Goal: Transaction & Acquisition: Purchase product/service

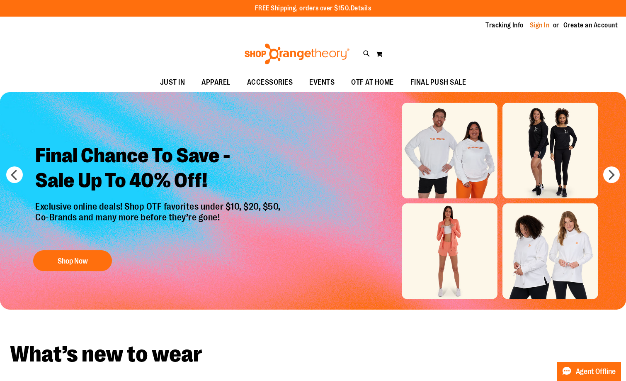
click at [545, 26] on link "Sign In" at bounding box center [540, 25] width 20 height 9
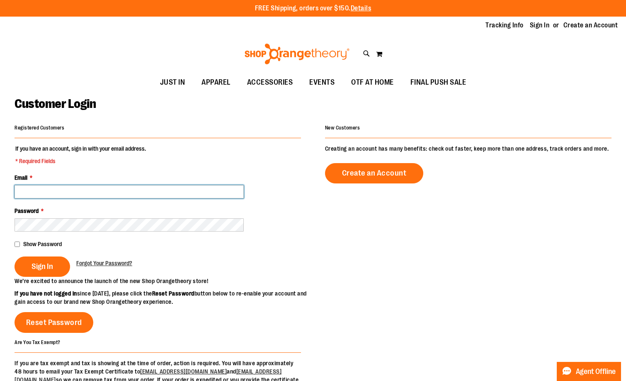
click at [144, 195] on input "Email *" at bounding box center [129, 191] width 229 height 13
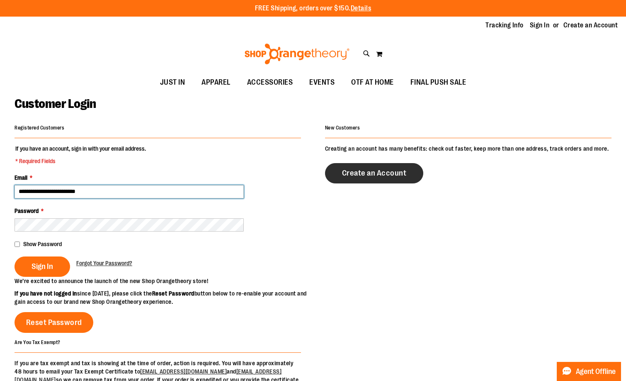
type input "**********"
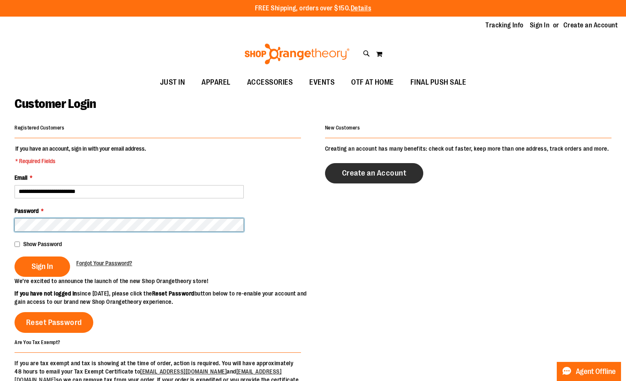
click at [15, 256] on button "Sign In" at bounding box center [43, 266] width 56 height 20
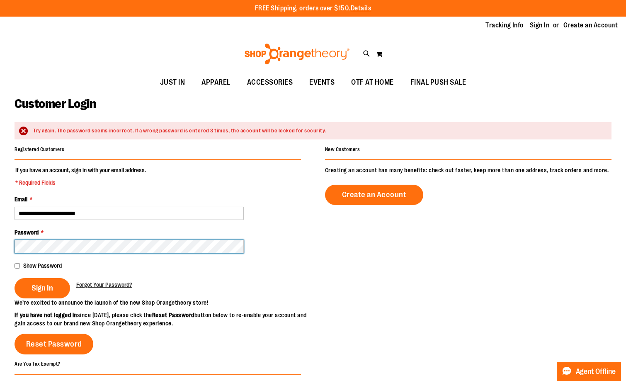
click at [15, 278] on button "Sign In" at bounding box center [43, 288] width 56 height 20
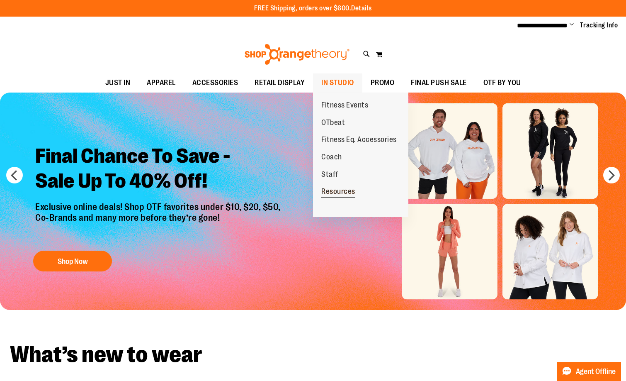
click at [349, 192] on span "Resources" at bounding box center [339, 192] width 34 height 10
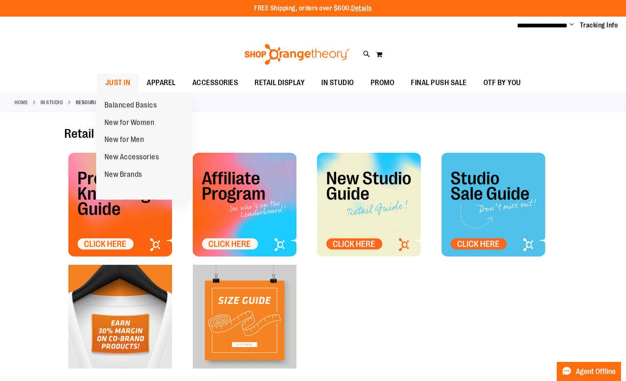
click at [116, 79] on span "JUST IN" at bounding box center [117, 82] width 25 height 19
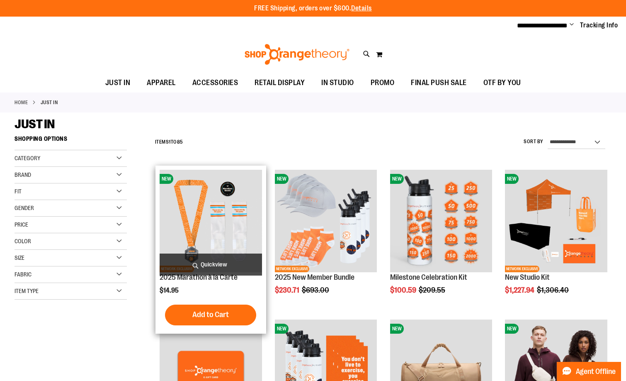
click at [211, 261] on span "Quickview" at bounding box center [211, 265] width 102 height 22
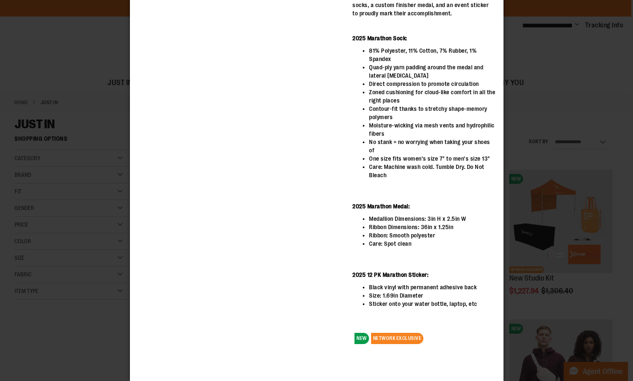
scroll to position [62, 0]
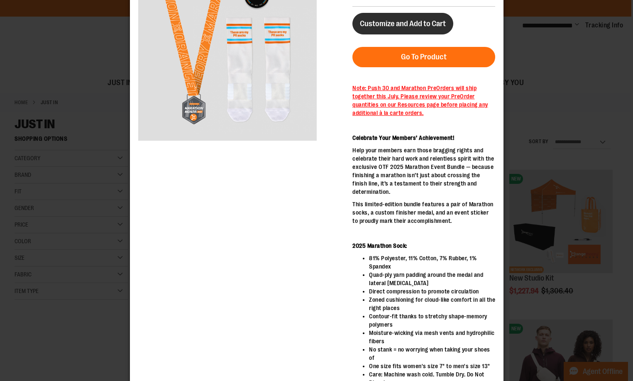
click at [379, 25] on span "Customize and Add to Cart" at bounding box center [402, 23] width 86 height 9
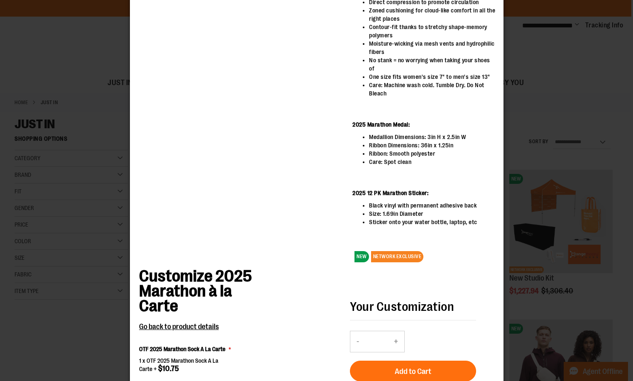
scroll to position [435, 0]
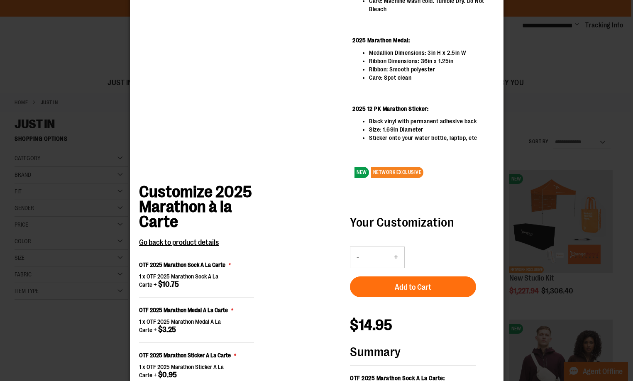
click at [406, 253] on div "- Qty * +" at bounding box center [380, 257] width 63 height 22
click at [381, 259] on input "*" at bounding box center [376, 257] width 22 height 20
drag, startPoint x: 381, startPoint y: 259, endPoint x: 339, endPoint y: 260, distance: 42.3
click at [339, 260] on form "Customize 2025 Marathon à la Carte Go back to product details OTF 2025 Marathon…" at bounding box center [316, 317] width 357 height 266
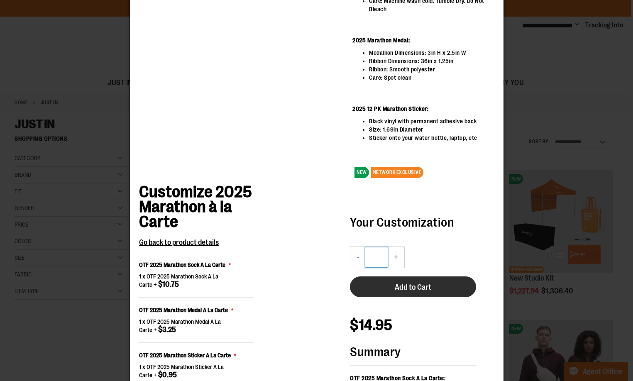
type input "**"
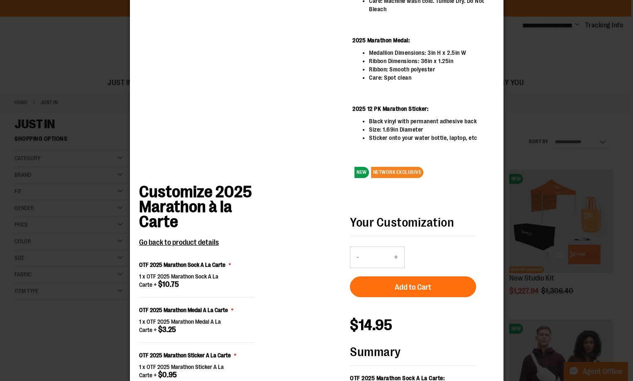
click at [427, 284] on span "Add to Cart" at bounding box center [412, 287] width 37 height 9
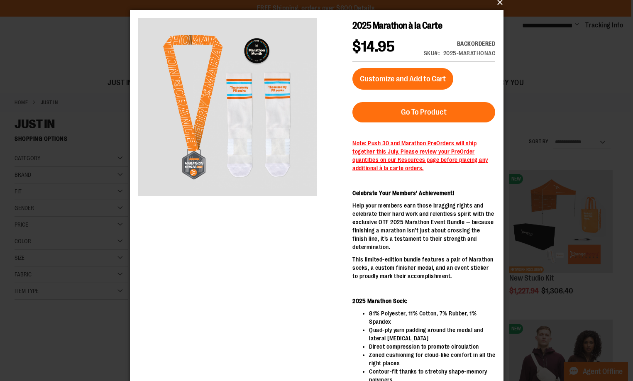
scroll to position [0, 0]
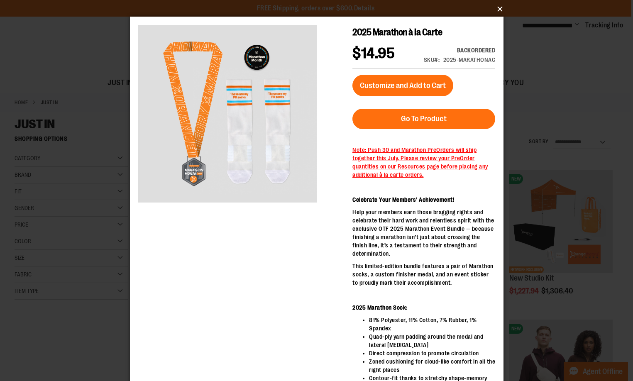
click at [501, 5] on button "×" at bounding box center [318, 9] width 373 height 18
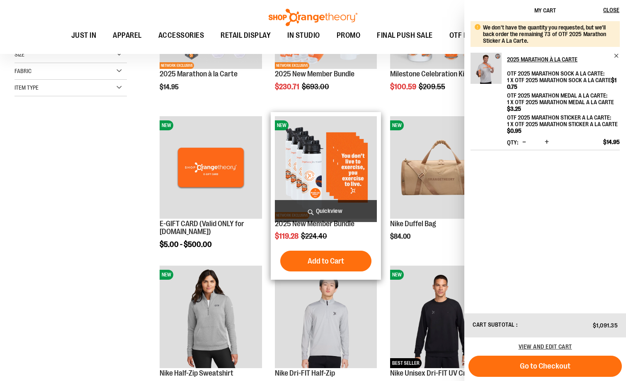
scroll to position [78, 0]
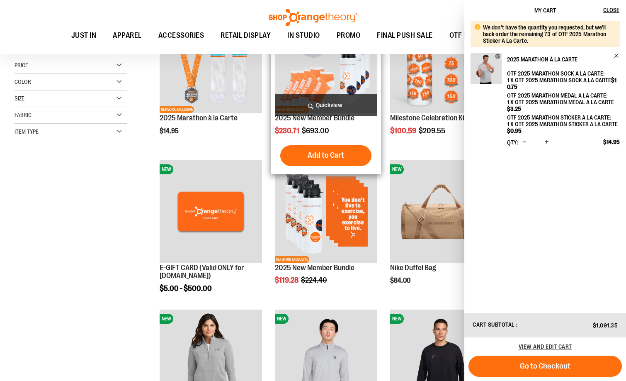
scroll to position [161, 0]
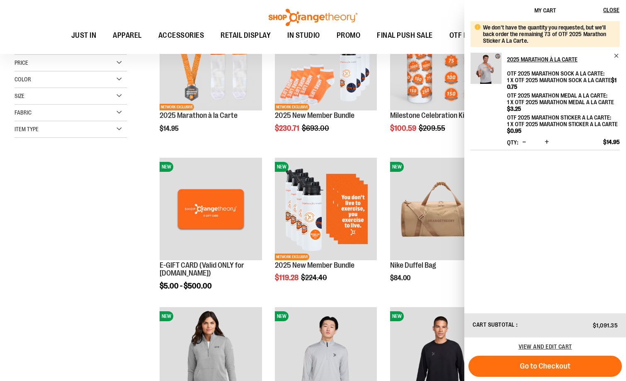
click at [594, 365] on button "Go to Checkout" at bounding box center [546, 366] width 154 height 21
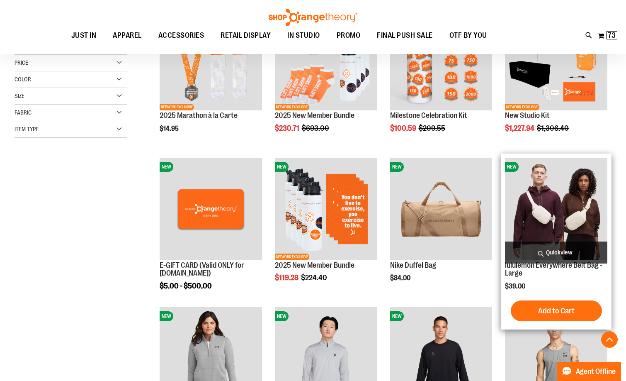
scroll to position [244, 0]
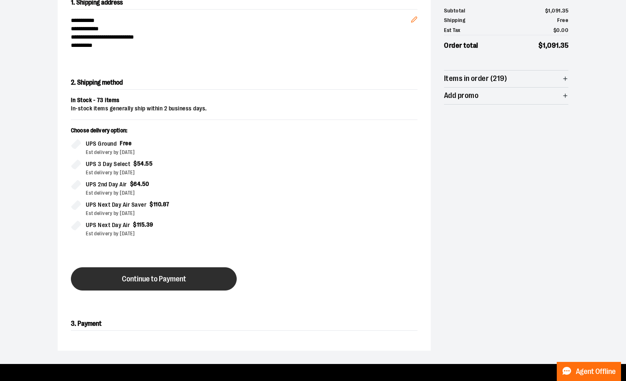
scroll to position [92, 0]
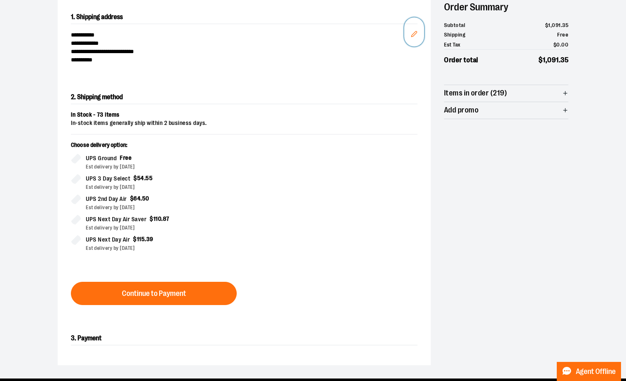
click at [412, 36] on icon "Edit" at bounding box center [414, 34] width 7 height 7
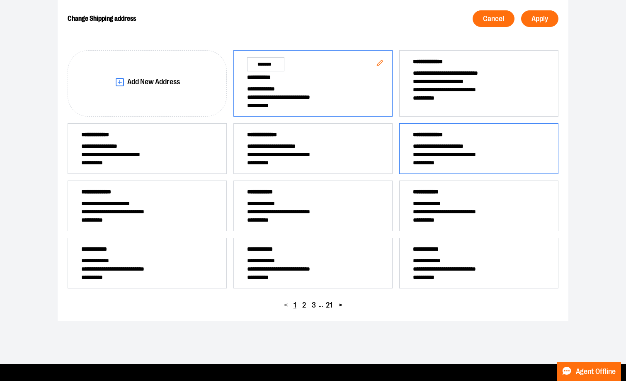
click at [532, 150] on span "**********" at bounding box center [479, 154] width 132 height 8
click at [547, 17] on span "Apply" at bounding box center [540, 19] width 17 height 8
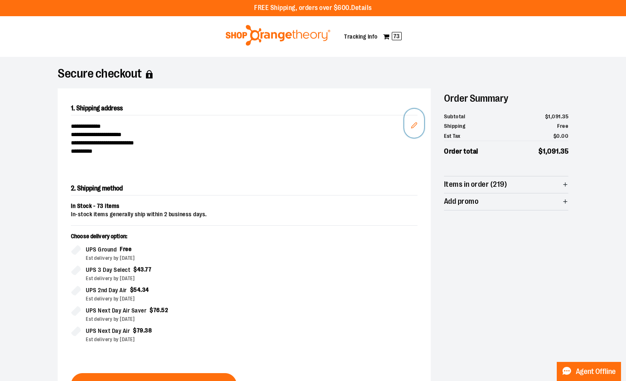
scroll to position [0, 0]
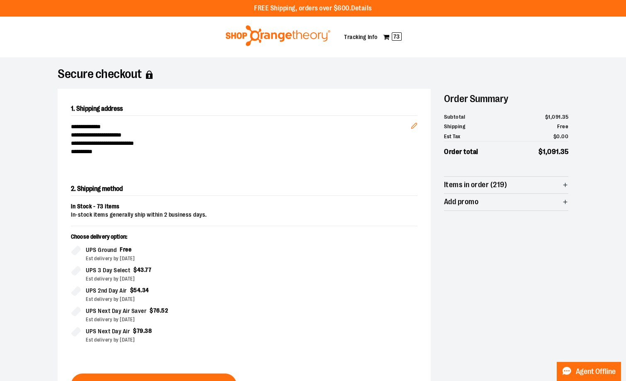
click at [242, 39] on img at bounding box center [277, 35] width 107 height 21
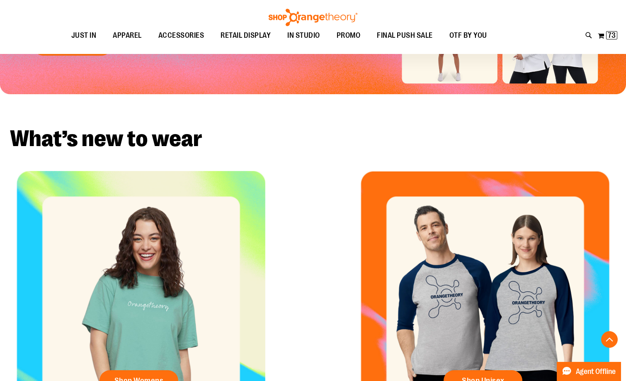
scroll to position [290, 0]
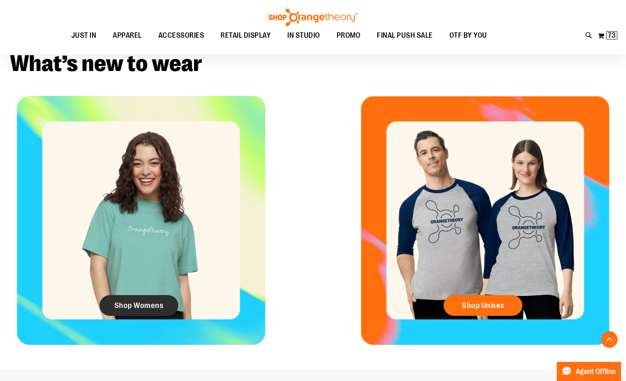
click at [146, 308] on span "Shop Womens" at bounding box center [139, 305] width 49 height 9
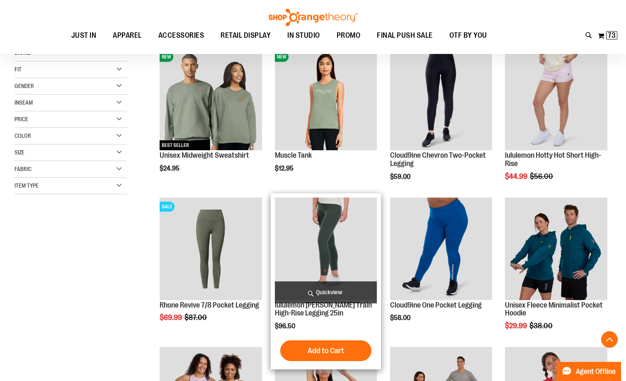
scroll to position [166, 0]
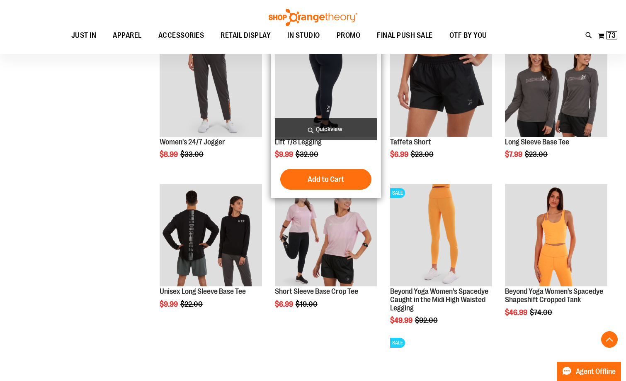
scroll to position [622, 0]
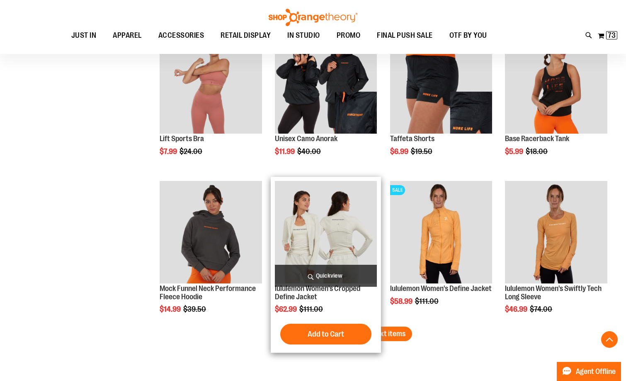
scroll to position [1244, 0]
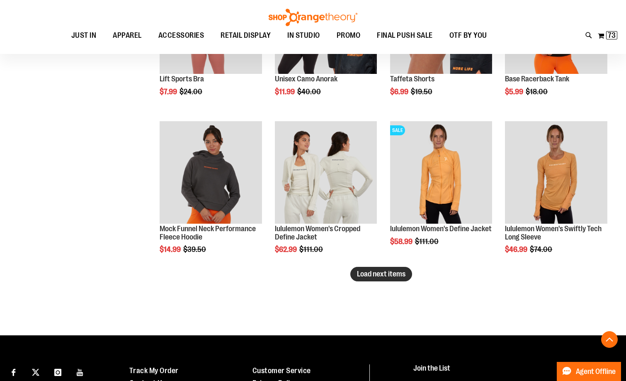
click at [402, 272] on span "Load next items" at bounding box center [381, 274] width 49 height 8
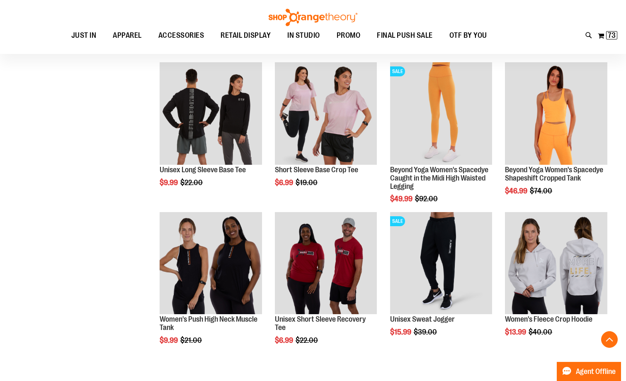
scroll to position [497, 0]
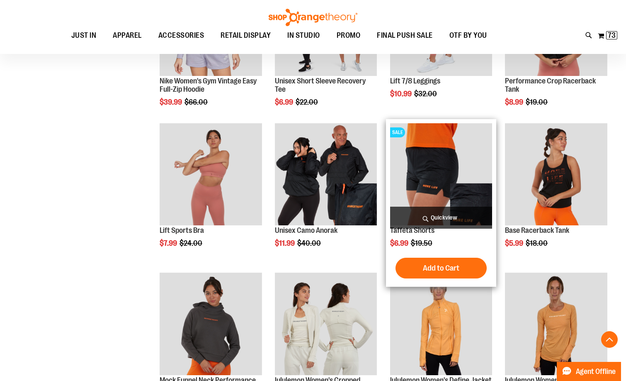
scroll to position [1120, 0]
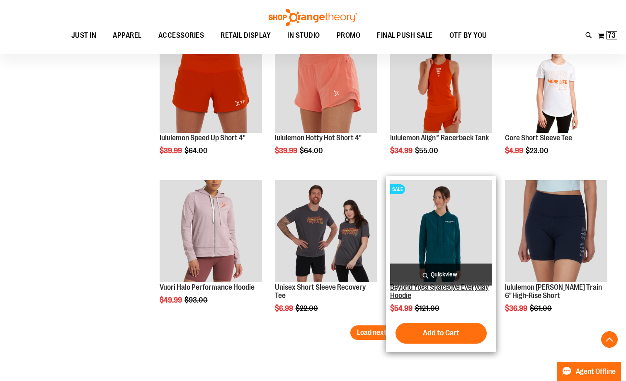
scroll to position [1701, 0]
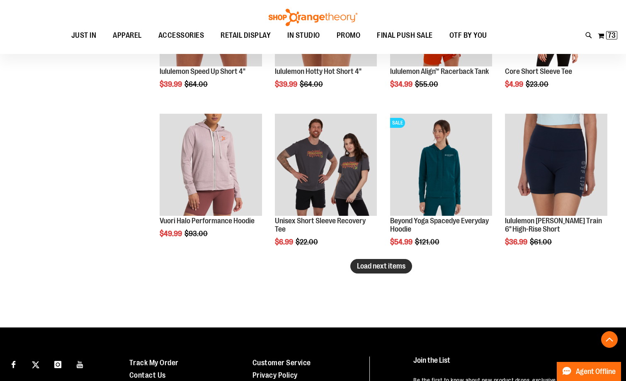
click at [405, 265] on span "Load next items" at bounding box center [381, 266] width 49 height 8
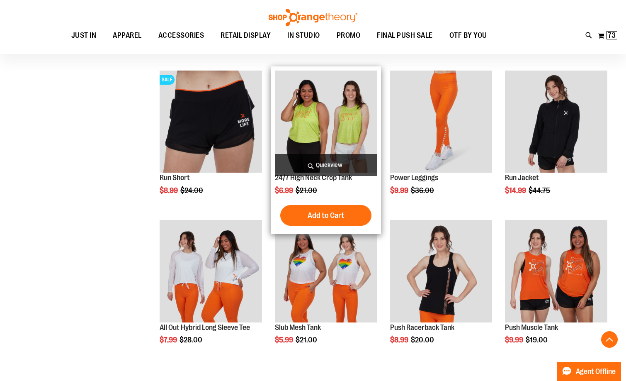
scroll to position [2103, 0]
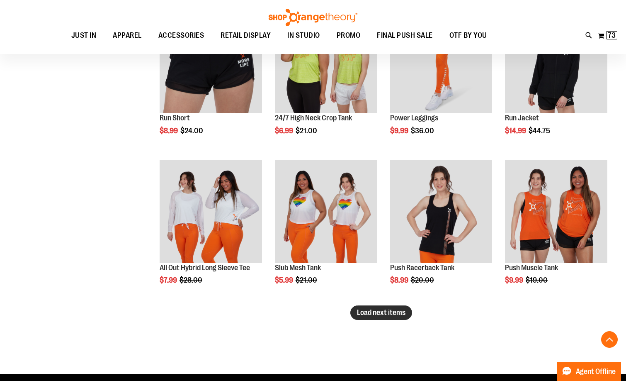
click at [376, 317] on button "Load next items" at bounding box center [382, 312] width 62 height 15
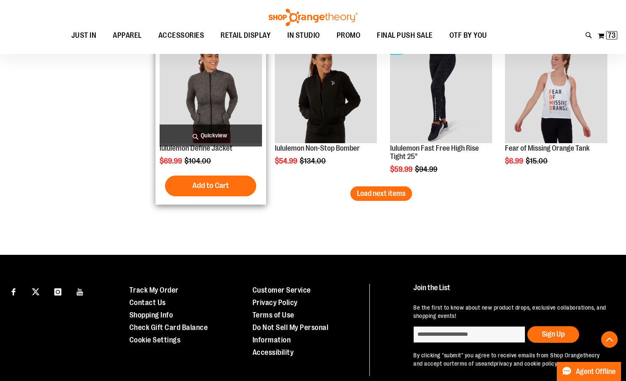
scroll to position [2716, 0]
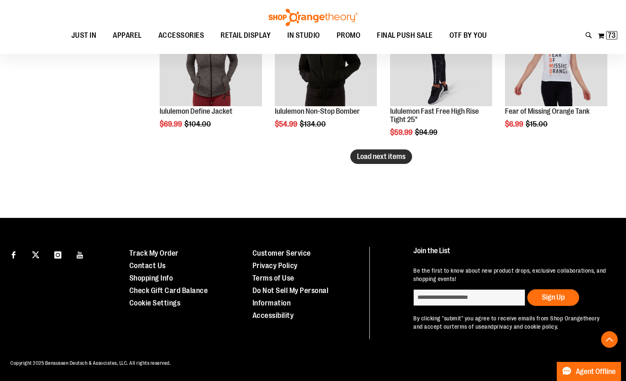
click at [385, 152] on span "Load next items" at bounding box center [381, 156] width 49 height 8
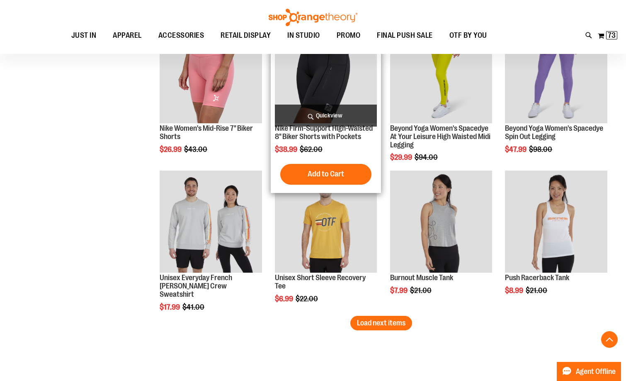
scroll to position [3042, 0]
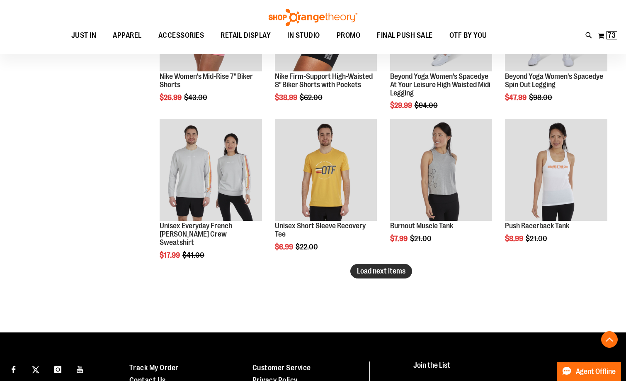
drag, startPoint x: 367, startPoint y: 275, endPoint x: 246, endPoint y: 277, distance: 121.2
click at [356, 276] on button "Load next items" at bounding box center [382, 271] width 62 height 15
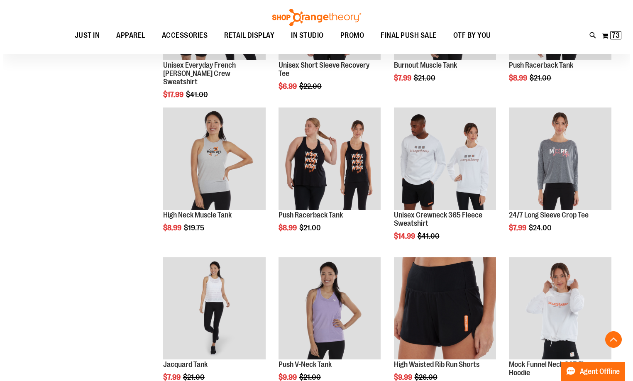
scroll to position [3283, 0]
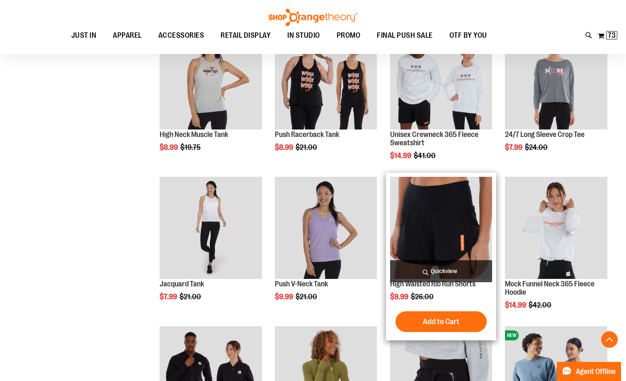
click at [423, 268] on span "Quickview" at bounding box center [441, 271] width 102 height 22
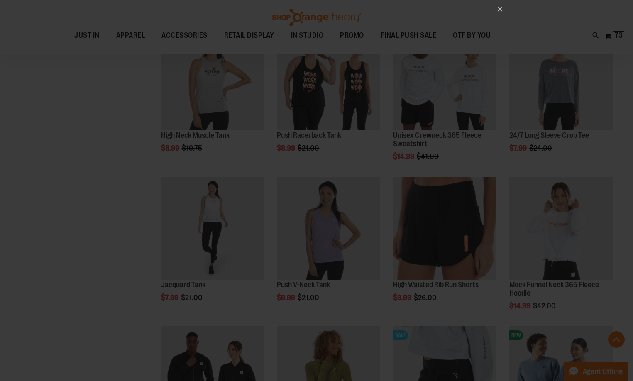
scroll to position [0, 0]
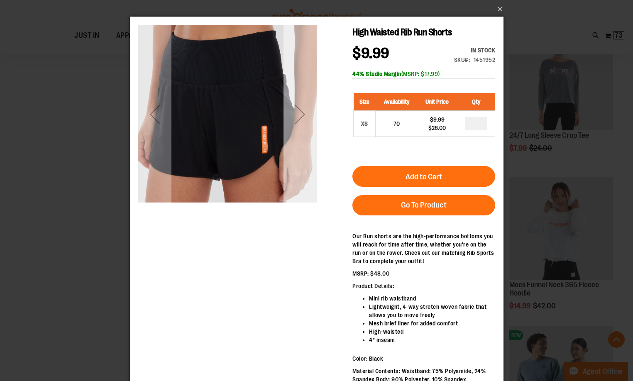
click at [297, 122] on div "Next" at bounding box center [299, 114] width 33 height 33
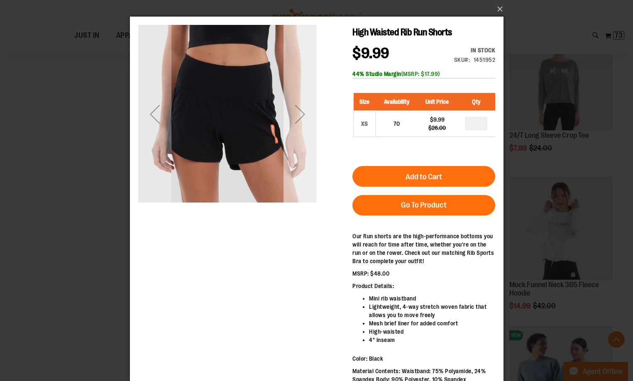
click at [303, 118] on div "Next" at bounding box center [299, 114] width 33 height 33
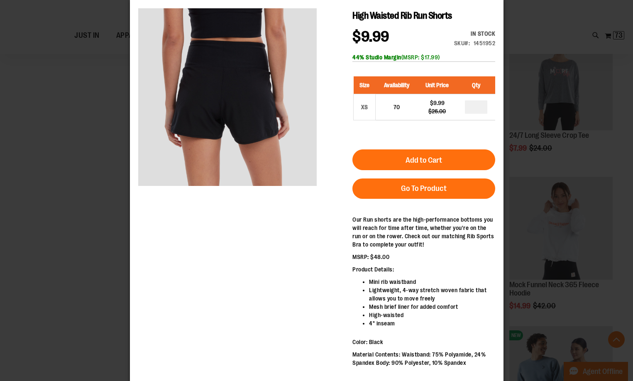
scroll to position [32, 0]
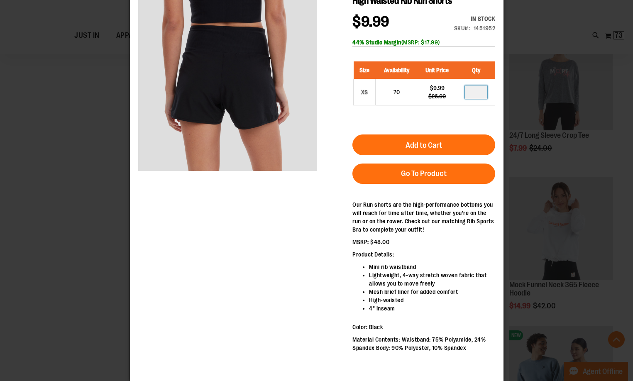
drag, startPoint x: 484, startPoint y: 92, endPoint x: 429, endPoint y: 107, distance: 57.5
click at [430, 106] on div "Size Availability Unit Price Qty XS 70 $9.99 $26.00" at bounding box center [423, 89] width 143 height 73
type input "*"
click at [424, 146] on span "Add to Cart" at bounding box center [423, 145] width 37 height 9
drag, startPoint x: 296, startPoint y: 340, endPoint x: 287, endPoint y: 344, distance: 10.2
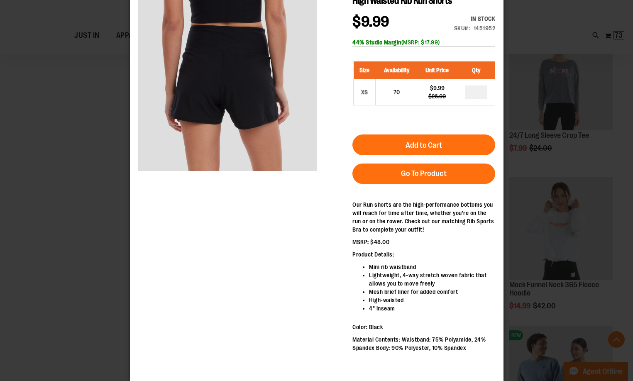
click at [295, 339] on div "High Waisted Rib Run Shorts $9.99 Regular Price $26.00 In stock Only %1 left SK…" at bounding box center [316, 182] width 357 height 379
click at [536, 30] on div "×" at bounding box center [316, 158] width 633 height 381
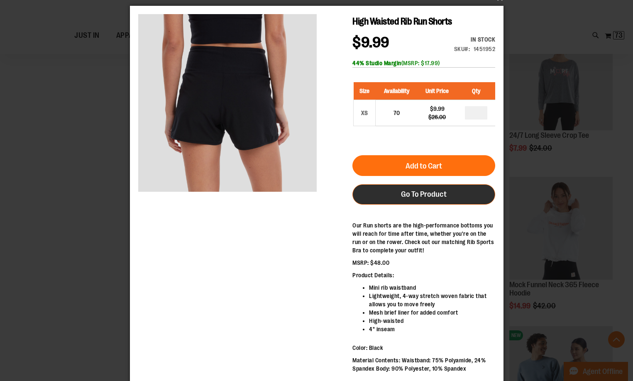
scroll to position [0, 0]
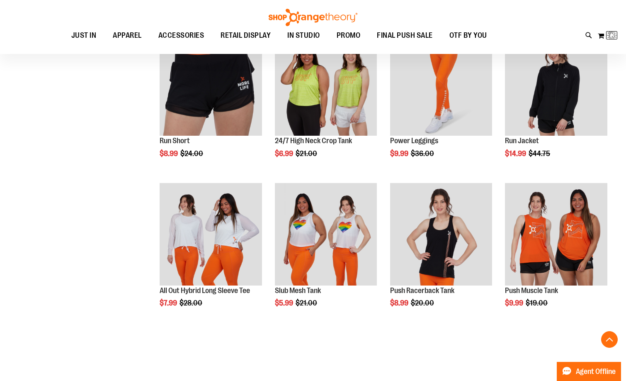
scroll to position [126, 0]
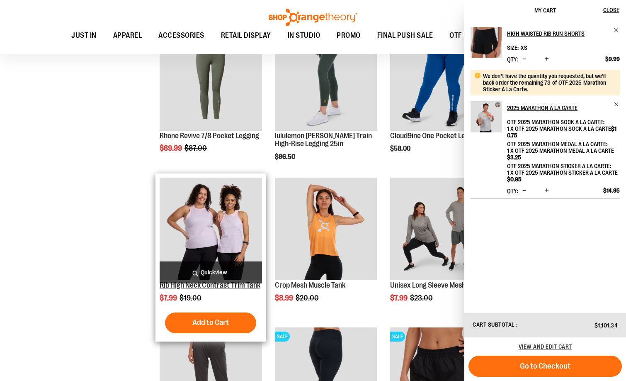
scroll to position [207, 0]
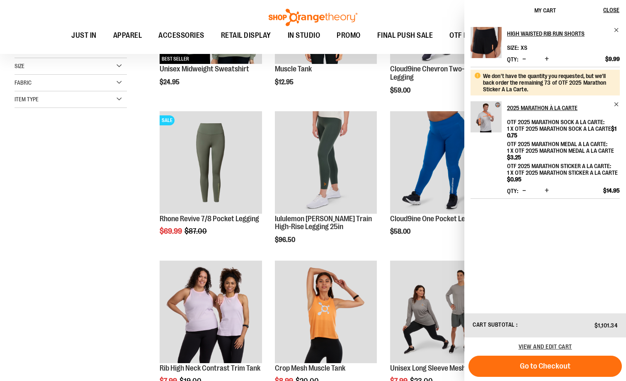
click at [44, 24] on div "Toggle Nav Search Popular Suggestions Advanced Search" at bounding box center [313, 27] width 626 height 54
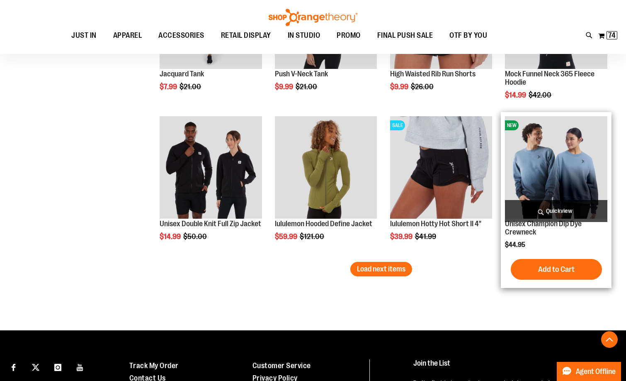
click at [534, 188] on img "product" at bounding box center [556, 167] width 102 height 102
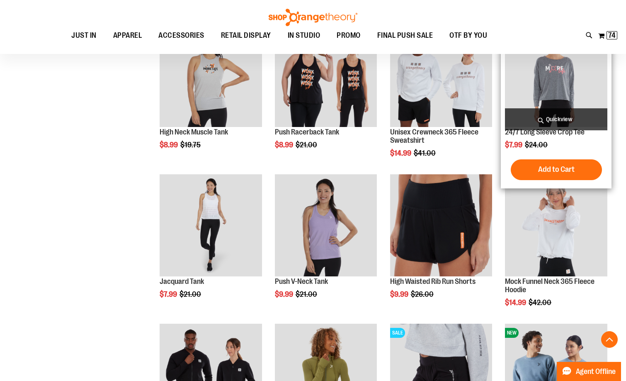
scroll to position [3161, 0]
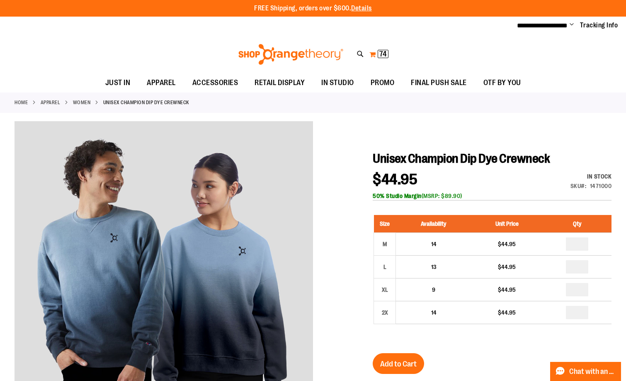
drag, startPoint x: 374, startPoint y: 56, endPoint x: 371, endPoint y: 51, distance: 5.6
click at [373, 54] on button "My Cart 74 74 items" at bounding box center [379, 54] width 20 height 13
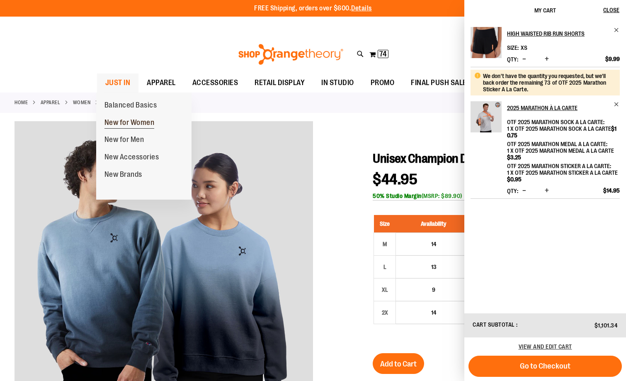
click at [127, 119] on span "New for Women" at bounding box center [130, 123] width 50 height 10
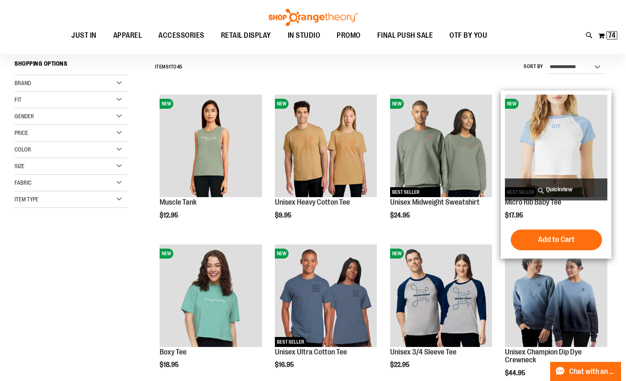
scroll to position [124, 0]
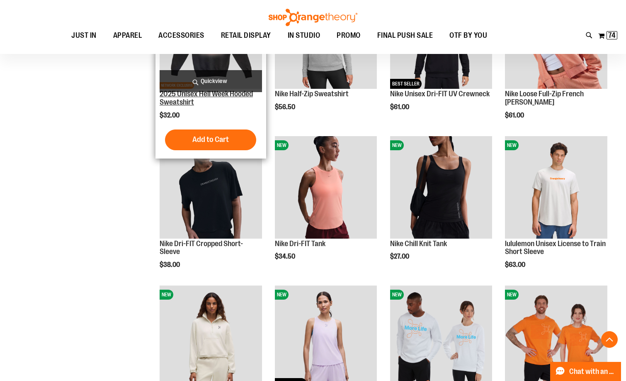
scroll to position [539, 0]
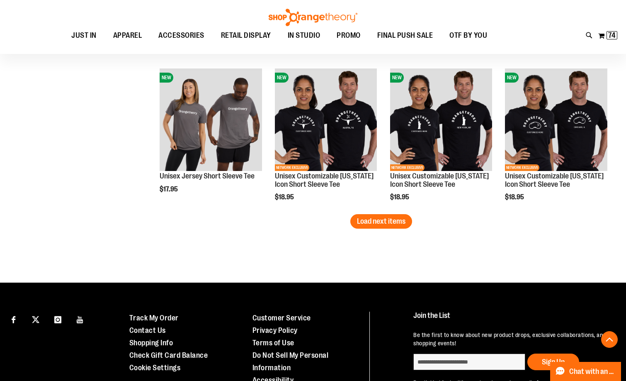
scroll to position [1327, 0]
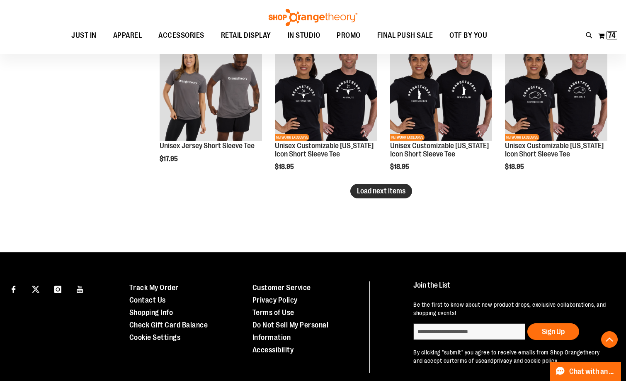
click at [378, 193] on span "Load next items" at bounding box center [381, 191] width 49 height 8
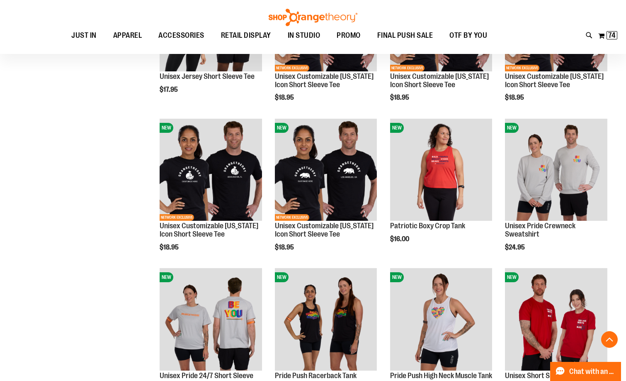
scroll to position [1452, 0]
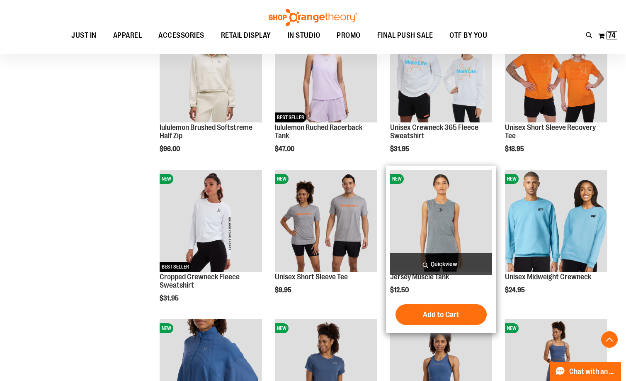
scroll to position [663, 0]
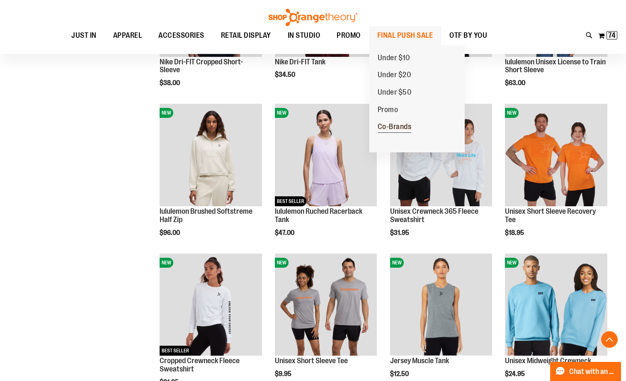
click at [399, 129] on span "Co-Brands" at bounding box center [395, 127] width 34 height 10
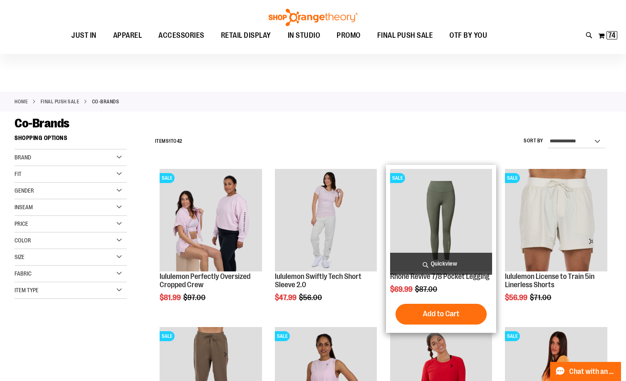
scroll to position [124, 0]
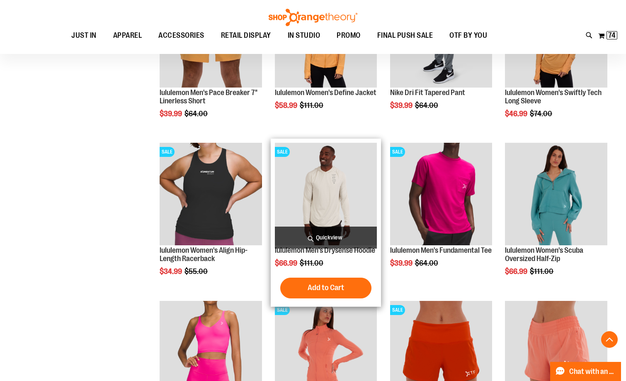
scroll to position [698, 0]
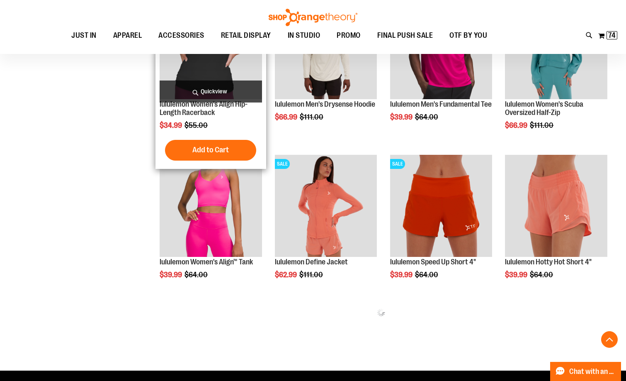
scroll to position [674, 0]
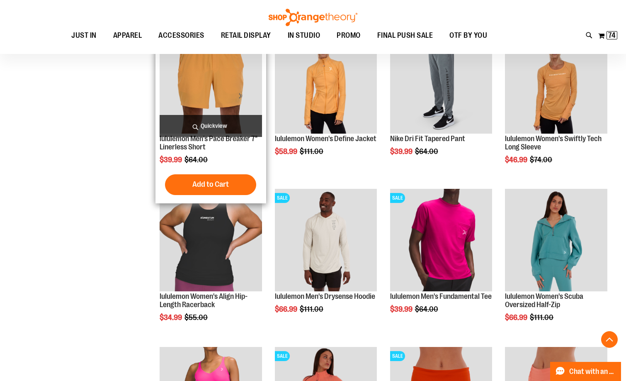
scroll to position [549, 0]
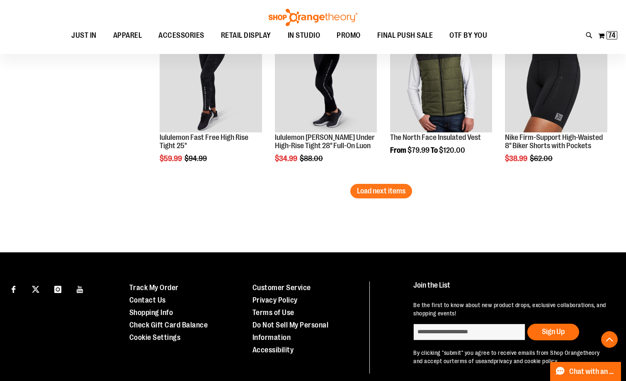
scroll to position [1421, 0]
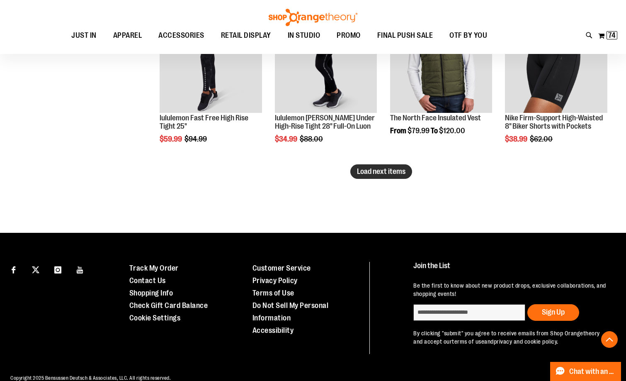
click at [390, 171] on span "Load next items" at bounding box center [381, 171] width 49 height 8
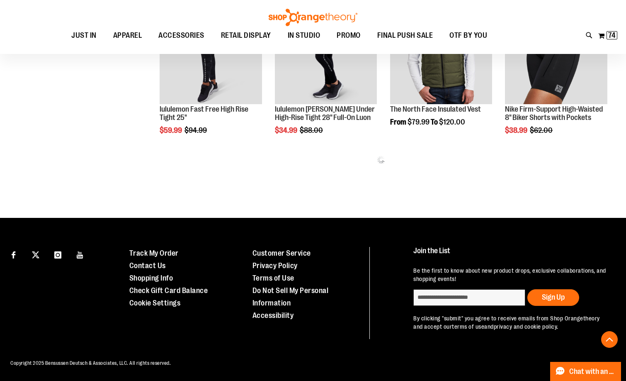
scroll to position [1438, 0]
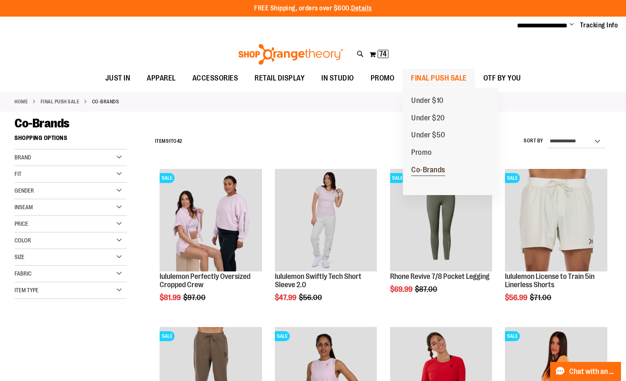
click at [429, 169] on span "Co-Brands" at bounding box center [429, 171] width 34 height 10
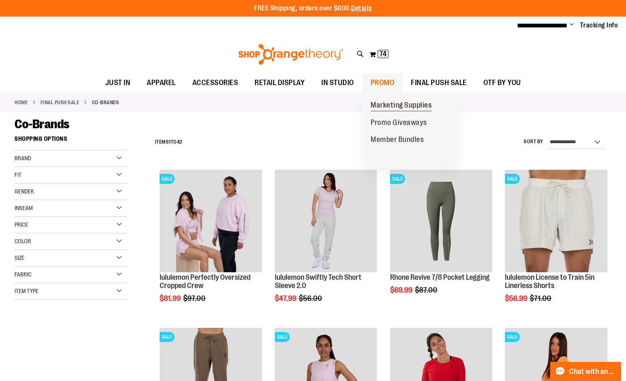
click at [378, 108] on span "Marketing Supplies" at bounding box center [401, 106] width 61 height 10
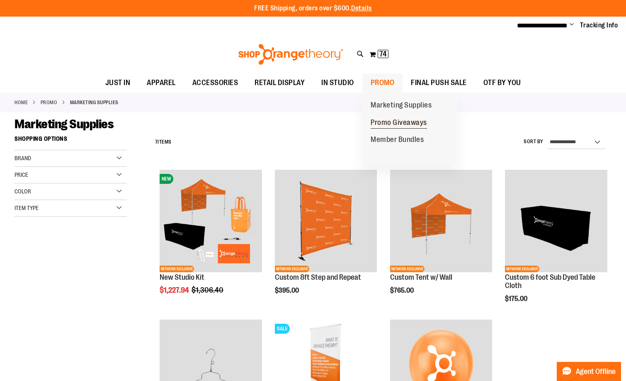
click at [385, 123] on span "Promo Giveaways" at bounding box center [399, 123] width 56 height 10
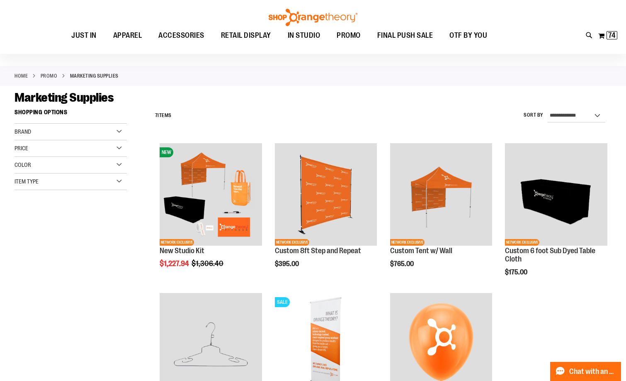
scroll to position [99, 0]
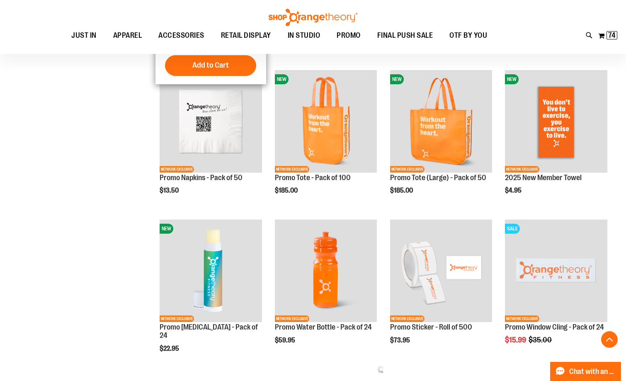
scroll to position [414, 0]
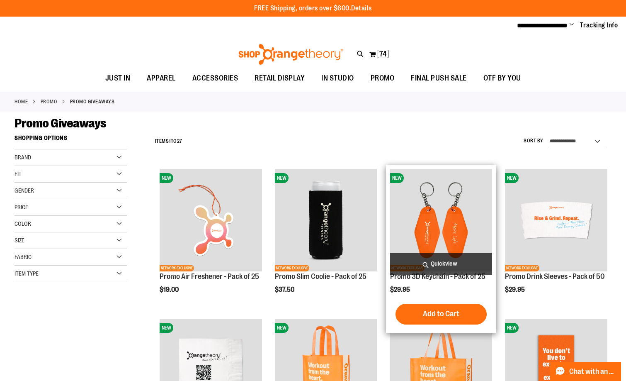
drag, startPoint x: 414, startPoint y: 317, endPoint x: 410, endPoint y: 312, distance: 5.6
click at [410, 312] on button "Add to Cart" at bounding box center [441, 314] width 91 height 21
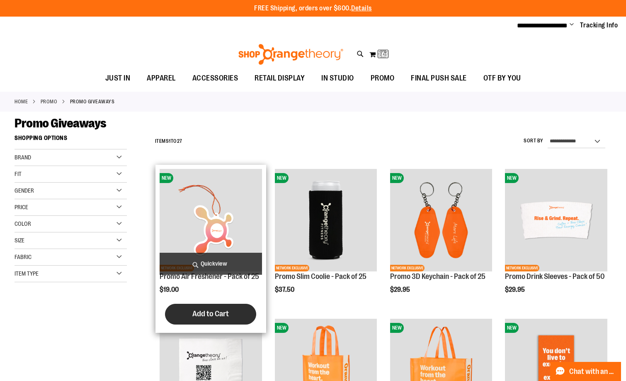
click at [221, 316] on span "Add to Cart" at bounding box center [211, 313] width 37 height 9
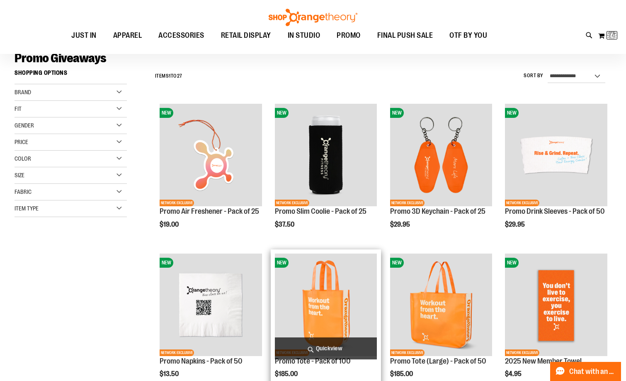
scroll to position [166, 0]
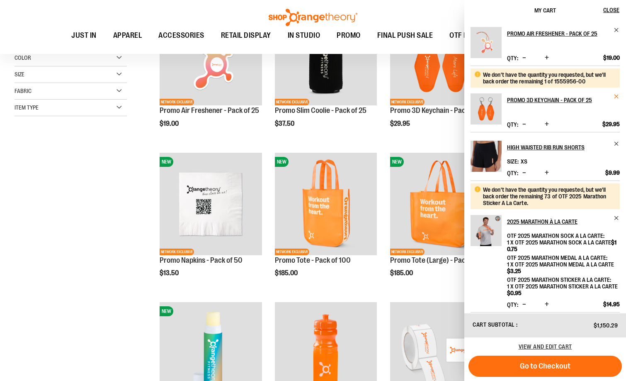
click at [618, 98] on span "Remove item" at bounding box center [617, 96] width 6 height 6
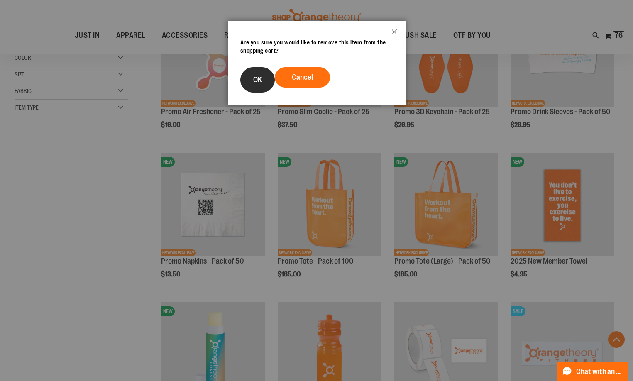
click at [263, 77] on button "OK" at bounding box center [257, 79] width 34 height 25
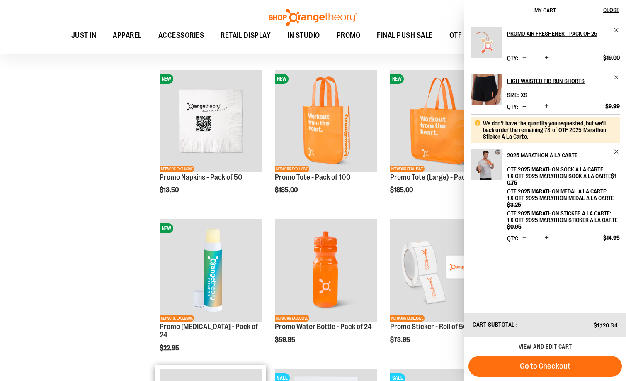
scroll to position [166, 0]
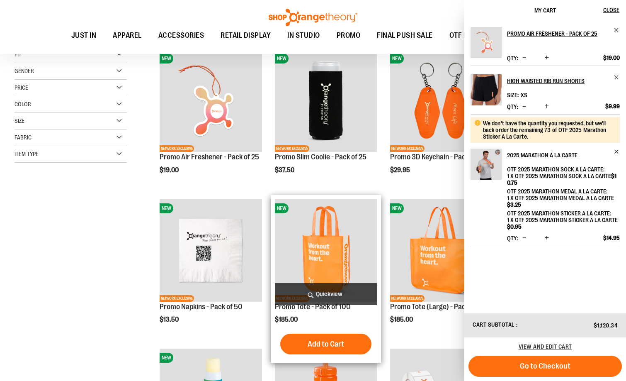
scroll to position [41, 0]
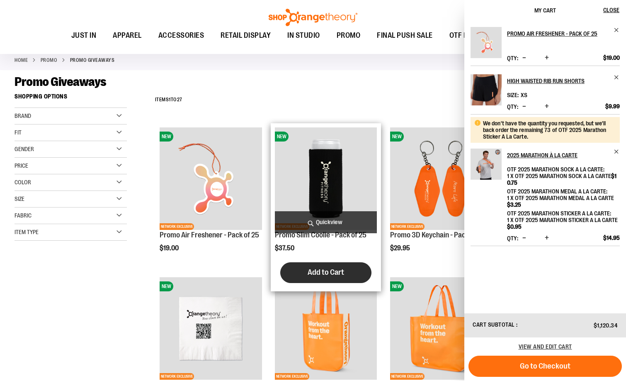
click at [346, 282] on button "Add to Cart" at bounding box center [325, 272] width 91 height 21
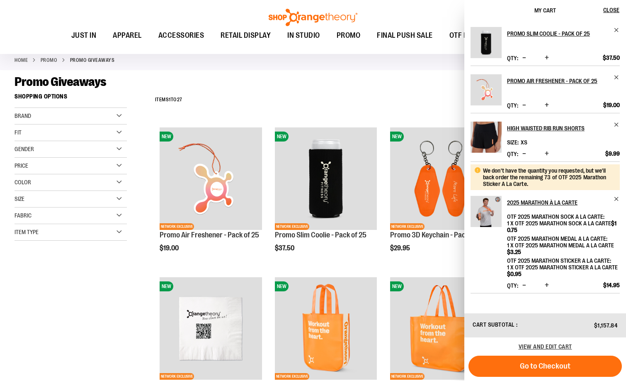
click at [545, 153] on span "Increase product quantity" at bounding box center [547, 153] width 4 height 8
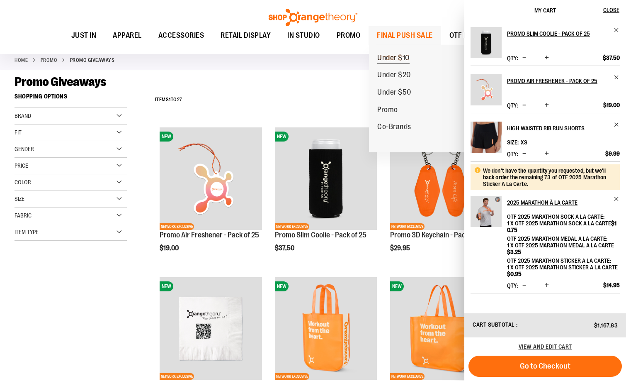
click at [395, 52] on link "Under $10" at bounding box center [393, 57] width 49 height 17
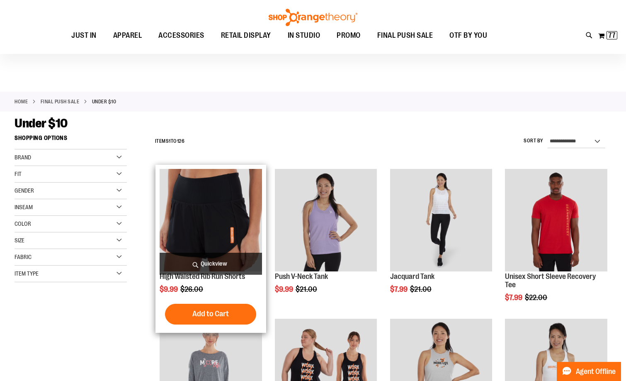
scroll to position [124, 0]
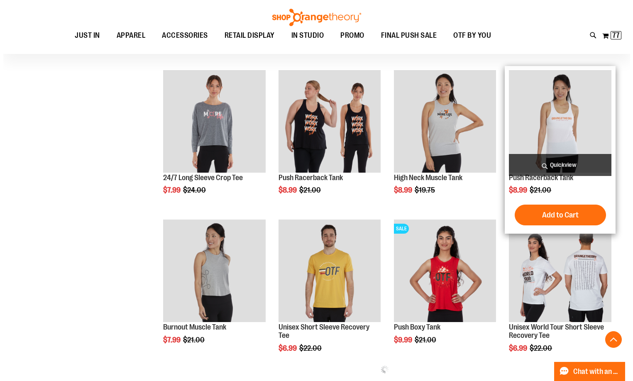
scroll to position [373, 0]
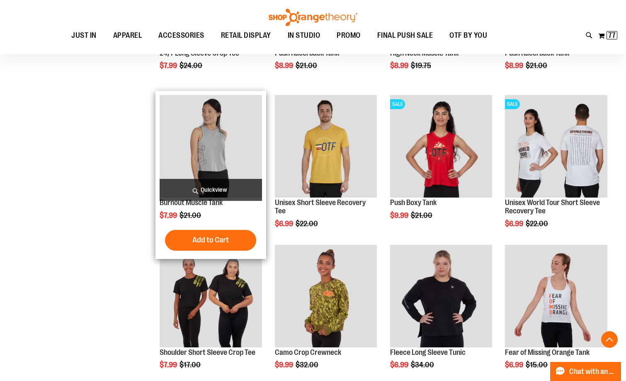
click at [200, 183] on span "Quickview" at bounding box center [211, 190] width 102 height 22
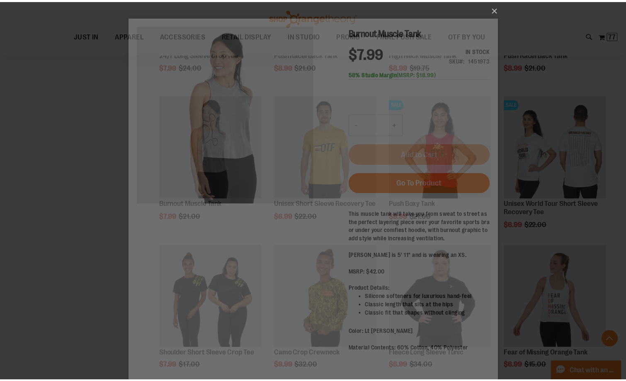
scroll to position [0, 0]
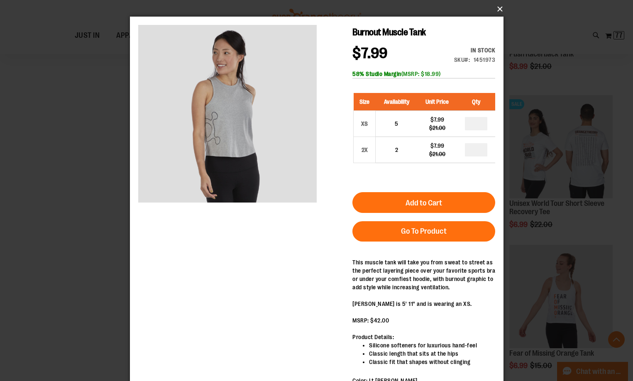
click at [499, 5] on button "×" at bounding box center [318, 9] width 373 height 18
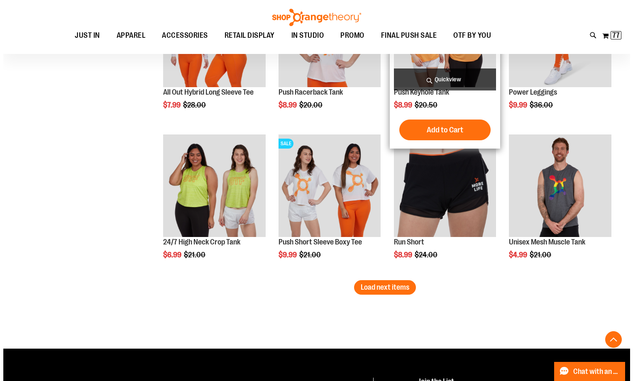
scroll to position [1286, 0]
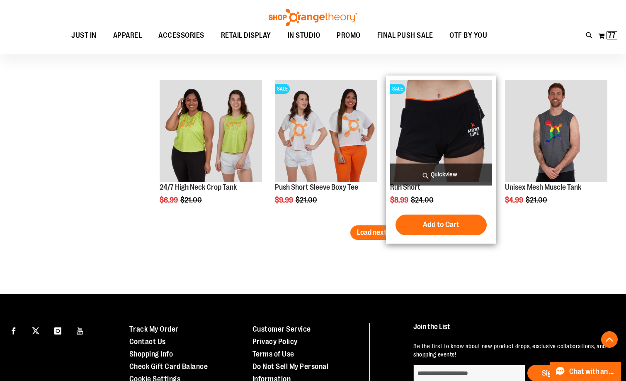
click at [423, 176] on span "Quickview" at bounding box center [441, 174] width 102 height 22
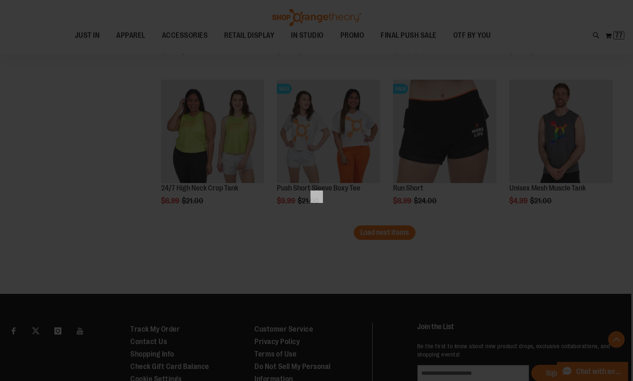
scroll to position [0, 0]
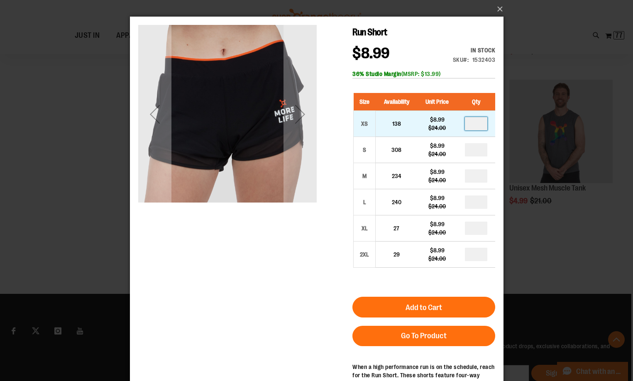
drag, startPoint x: 479, startPoint y: 122, endPoint x: 448, endPoint y: 124, distance: 31.6
click at [446, 124] on tr "XS 138 $8.99 $24.00" at bounding box center [424, 124] width 142 height 26
type input "*"
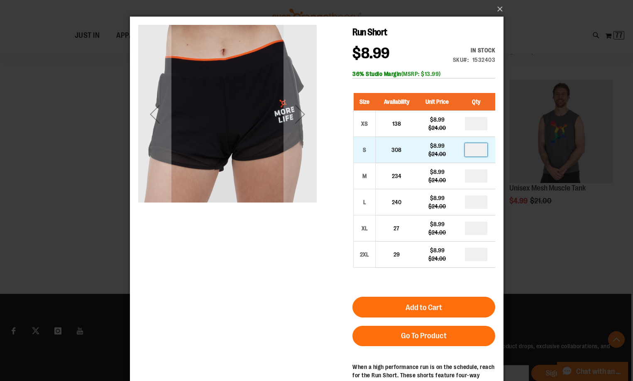
drag, startPoint x: 480, startPoint y: 150, endPoint x: 453, endPoint y: 148, distance: 27.5
type input "*"
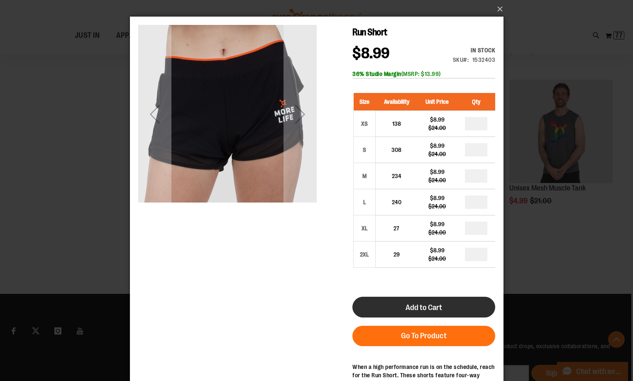
click at [449, 309] on button "Add to Cart" at bounding box center [423, 307] width 143 height 21
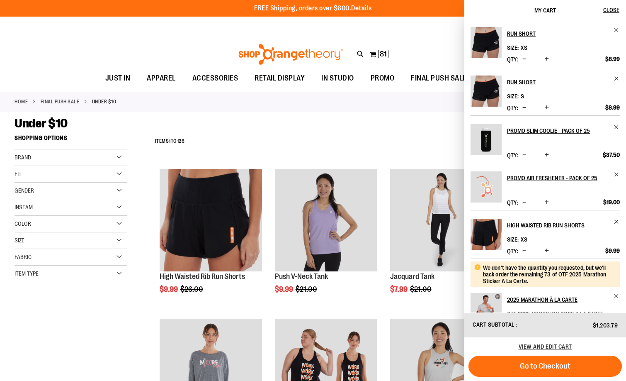
click at [523, 60] on span "Decrease product quantity" at bounding box center [525, 59] width 4 height 8
click at [523, 107] on span "Decrease product quantity" at bounding box center [525, 107] width 4 height 8
click at [615, 42] on div "Run Short Size XS Qty *" at bounding box center [545, 40] width 149 height 26
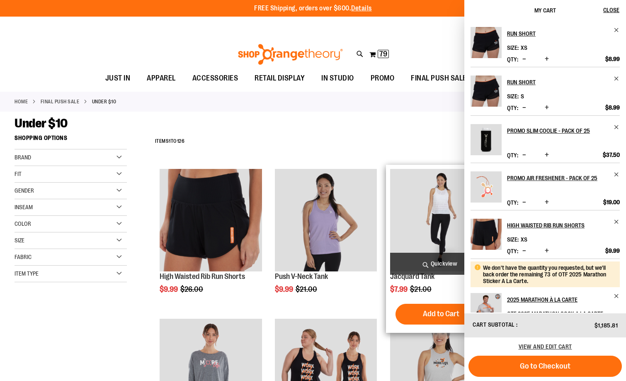
click at [413, 261] on span "Quickview" at bounding box center [441, 264] width 102 height 22
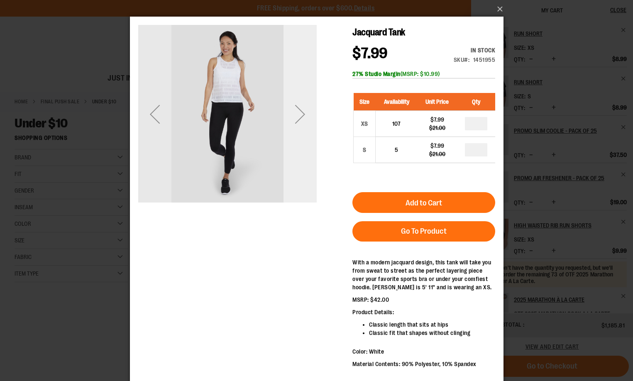
click at [299, 121] on div "Next" at bounding box center [299, 114] width 33 height 33
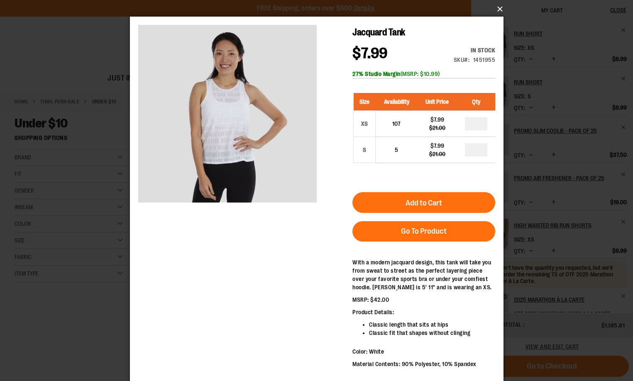
click at [499, 8] on button "×" at bounding box center [318, 9] width 373 height 18
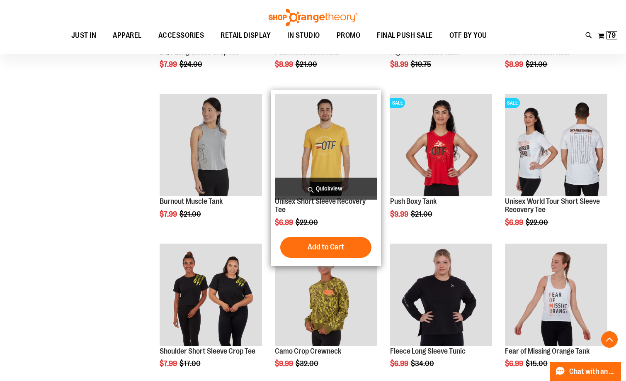
scroll to position [208, 0]
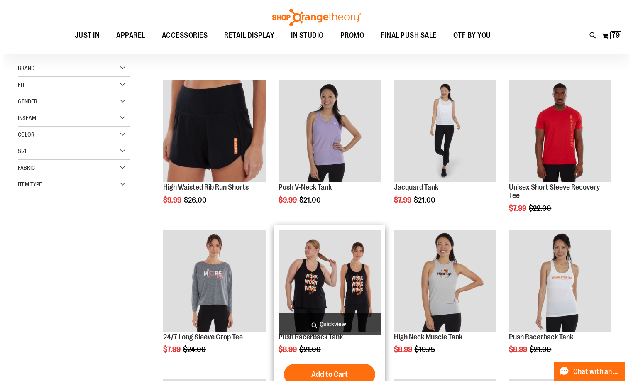
scroll to position [1, 0]
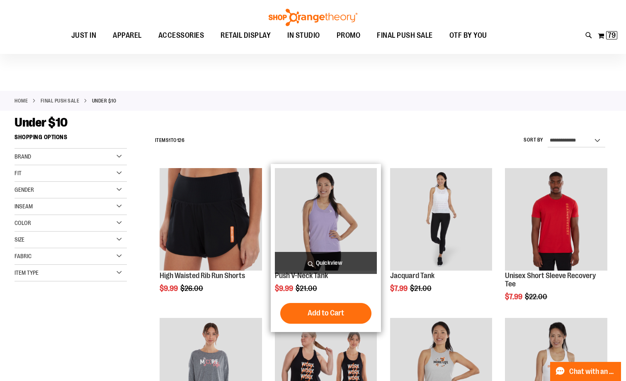
click at [343, 263] on span "Quickview" at bounding box center [326, 263] width 102 height 22
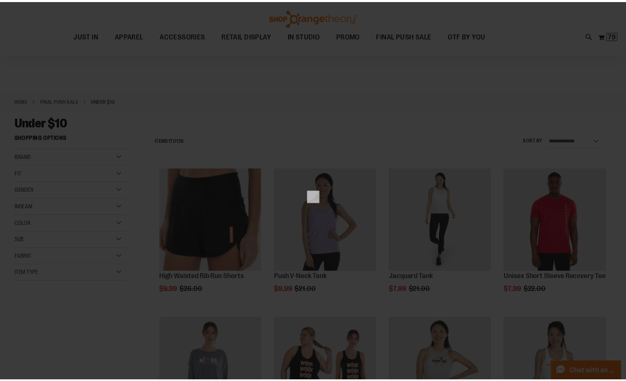
scroll to position [0, 0]
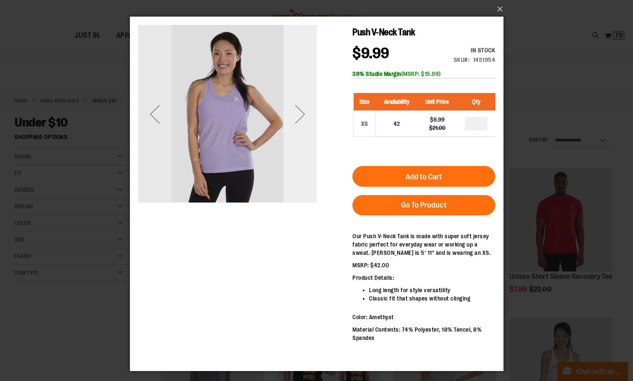
click at [307, 112] on div "Next" at bounding box center [299, 114] width 33 height 33
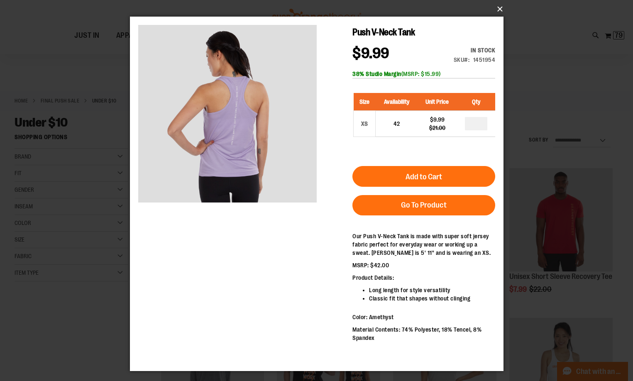
click at [497, 11] on button "×" at bounding box center [318, 9] width 373 height 18
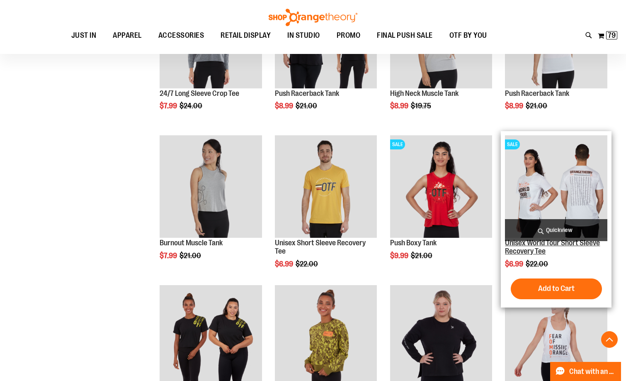
scroll to position [457, 0]
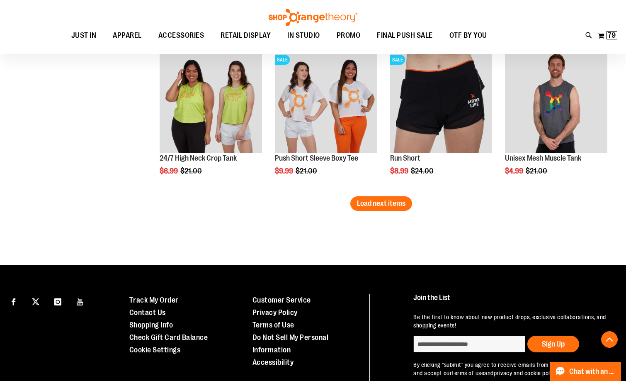
scroll to position [1370, 0]
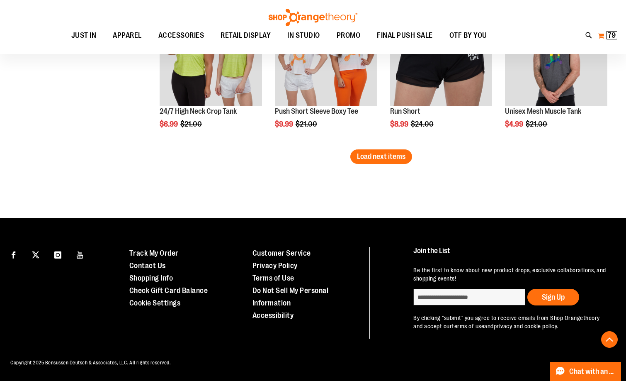
click at [613, 35] on span "79" at bounding box center [612, 35] width 8 height 8
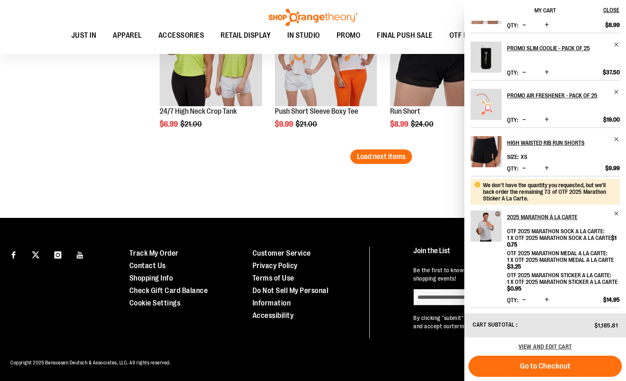
scroll to position [84, 0]
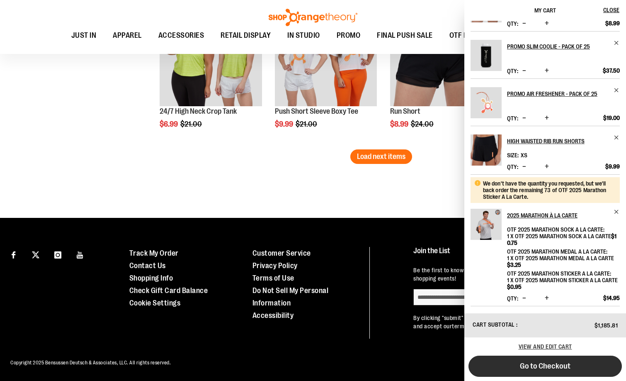
click at [540, 373] on button "Go to Checkout" at bounding box center [546, 366] width 154 height 21
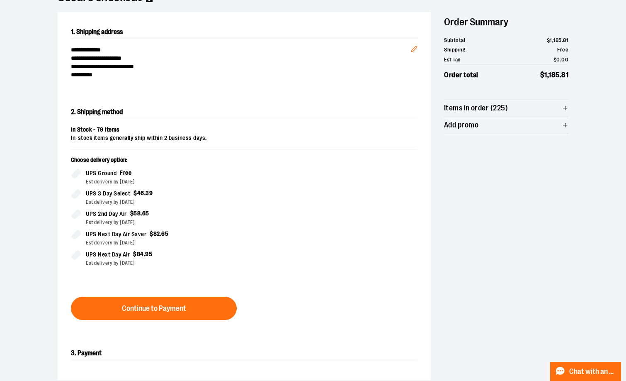
scroll to position [166, 0]
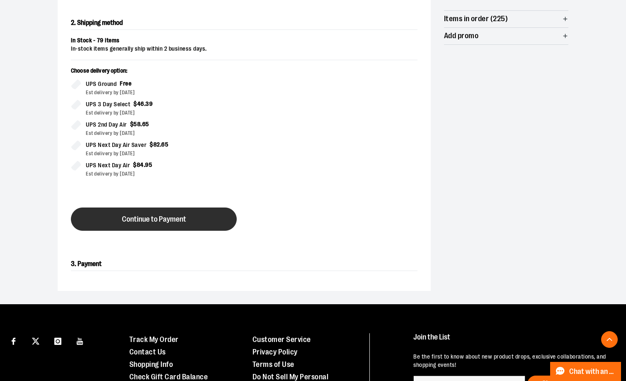
click at [184, 219] on span "Continue to Payment" at bounding box center [154, 219] width 64 height 8
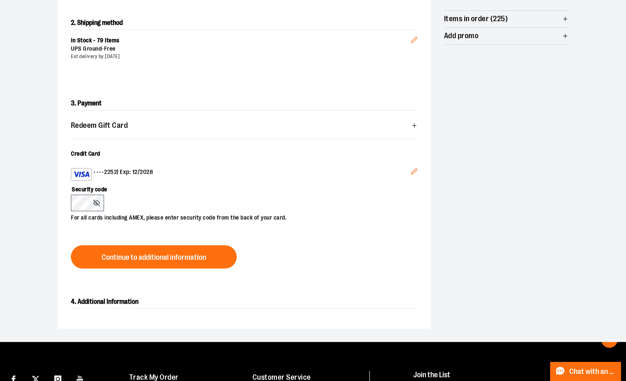
click at [412, 169] on icon "Edit" at bounding box center [414, 171] width 7 height 7
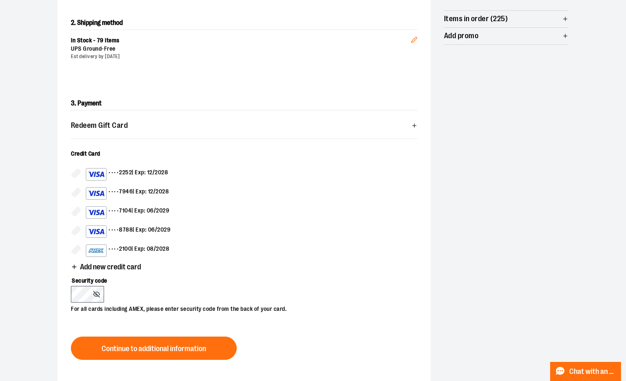
click at [134, 231] on div "•••• 8788 | Exp: 06/2029" at bounding box center [128, 231] width 85 height 12
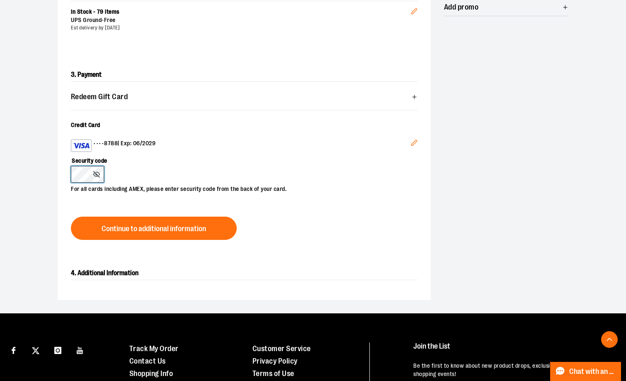
scroll to position [207, 0]
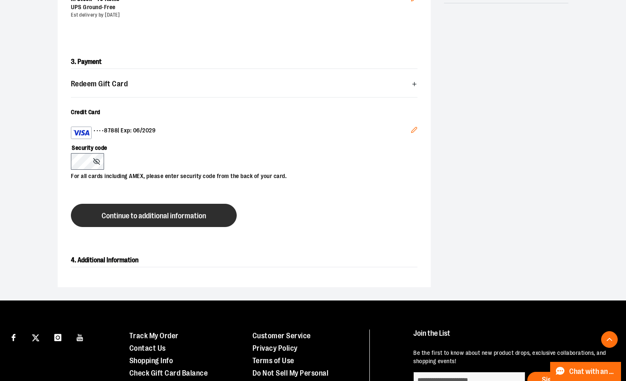
click at [154, 217] on span "Continue to additional information" at bounding box center [154, 216] width 105 height 8
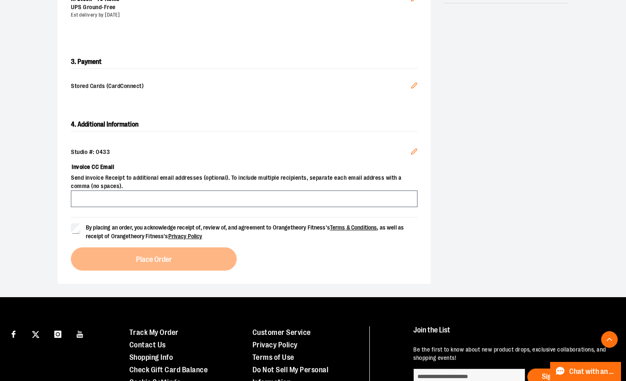
click at [412, 151] on icon "Edit" at bounding box center [414, 151] width 7 height 7
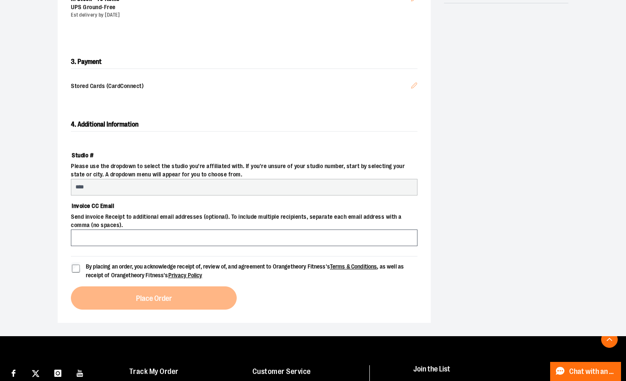
click at [307, 185] on input "****" at bounding box center [244, 187] width 347 height 17
select select "***"
select select "****"
select select "**********"
select select "****"
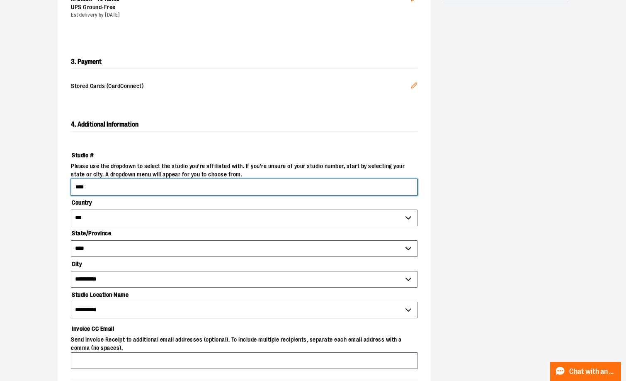
drag, startPoint x: 129, startPoint y: 184, endPoint x: -1, endPoint y: 189, distance: 129.5
type input "****"
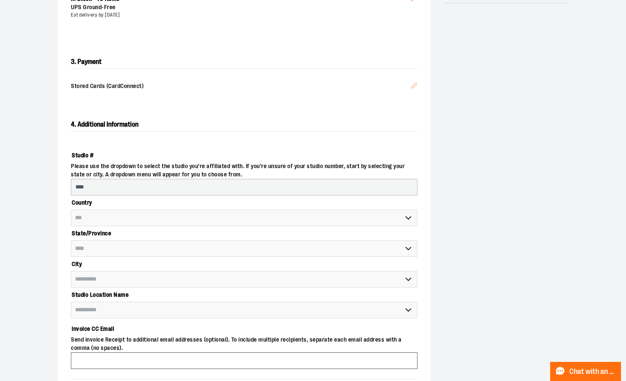
select select "**********"
select select "****"
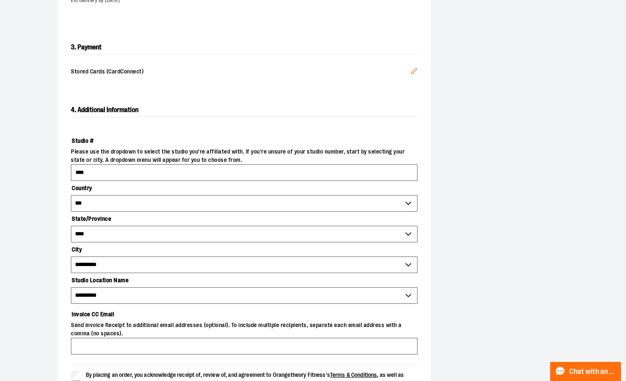
scroll to position [332, 0]
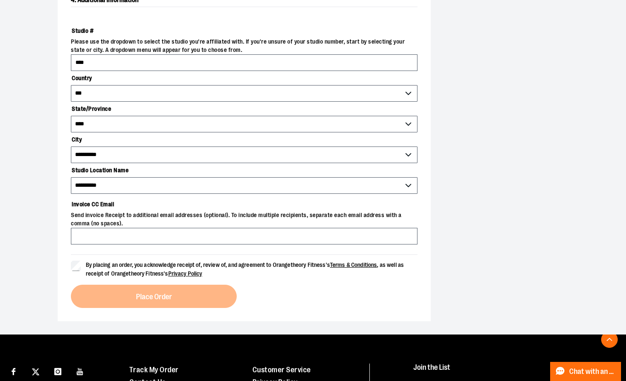
click at [83, 264] on label "By placing an order, you acknowledge receipt of, review of, and agreement to Or…" at bounding box center [244, 269] width 347 height 17
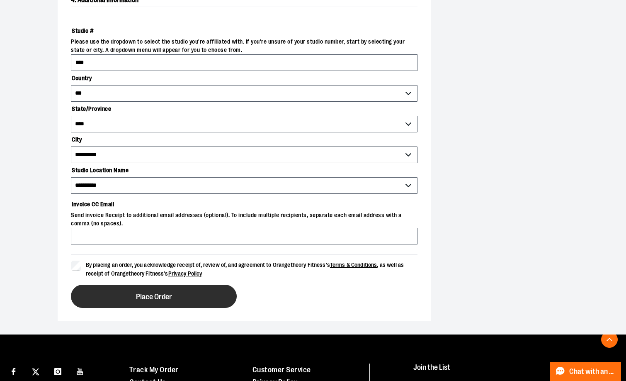
click at [121, 289] on button "Place Order" at bounding box center [154, 296] width 166 height 23
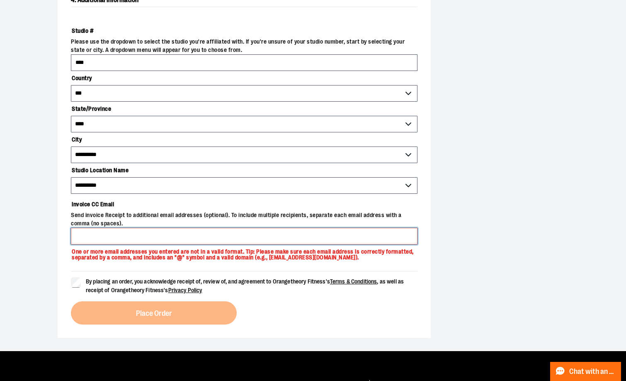
click at [186, 242] on input "Invoice CC Email" at bounding box center [244, 236] width 347 height 17
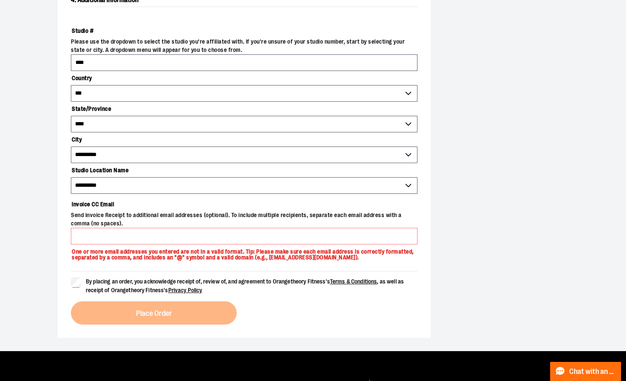
click at [141, 209] on label "Invoice CC Email" at bounding box center [244, 204] width 347 height 14
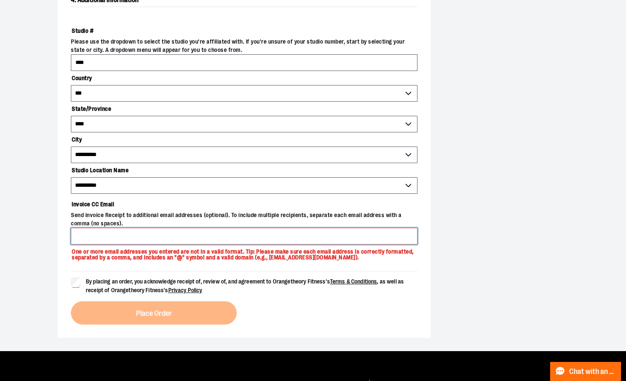
click at [141, 228] on input "Invoice CC Email" at bounding box center [244, 236] width 347 height 17
type input "*"
type input "**********"
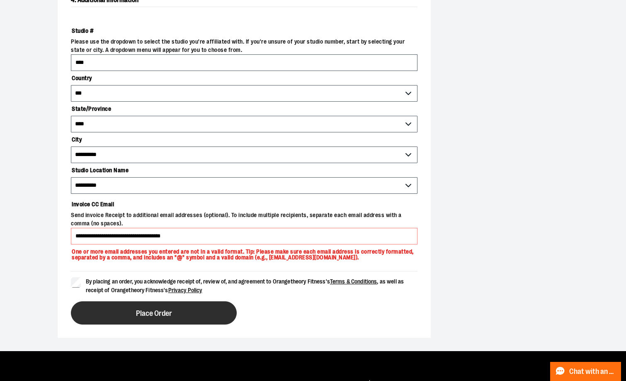
click at [119, 312] on button "Place Order" at bounding box center [154, 312] width 166 height 23
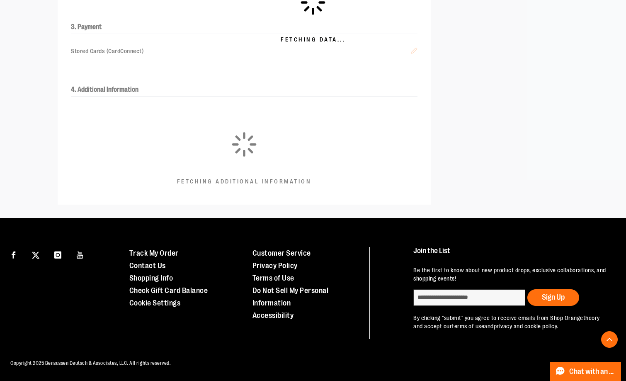
scroll to position [246, 0]
